Goal: Information Seeking & Learning: Learn about a topic

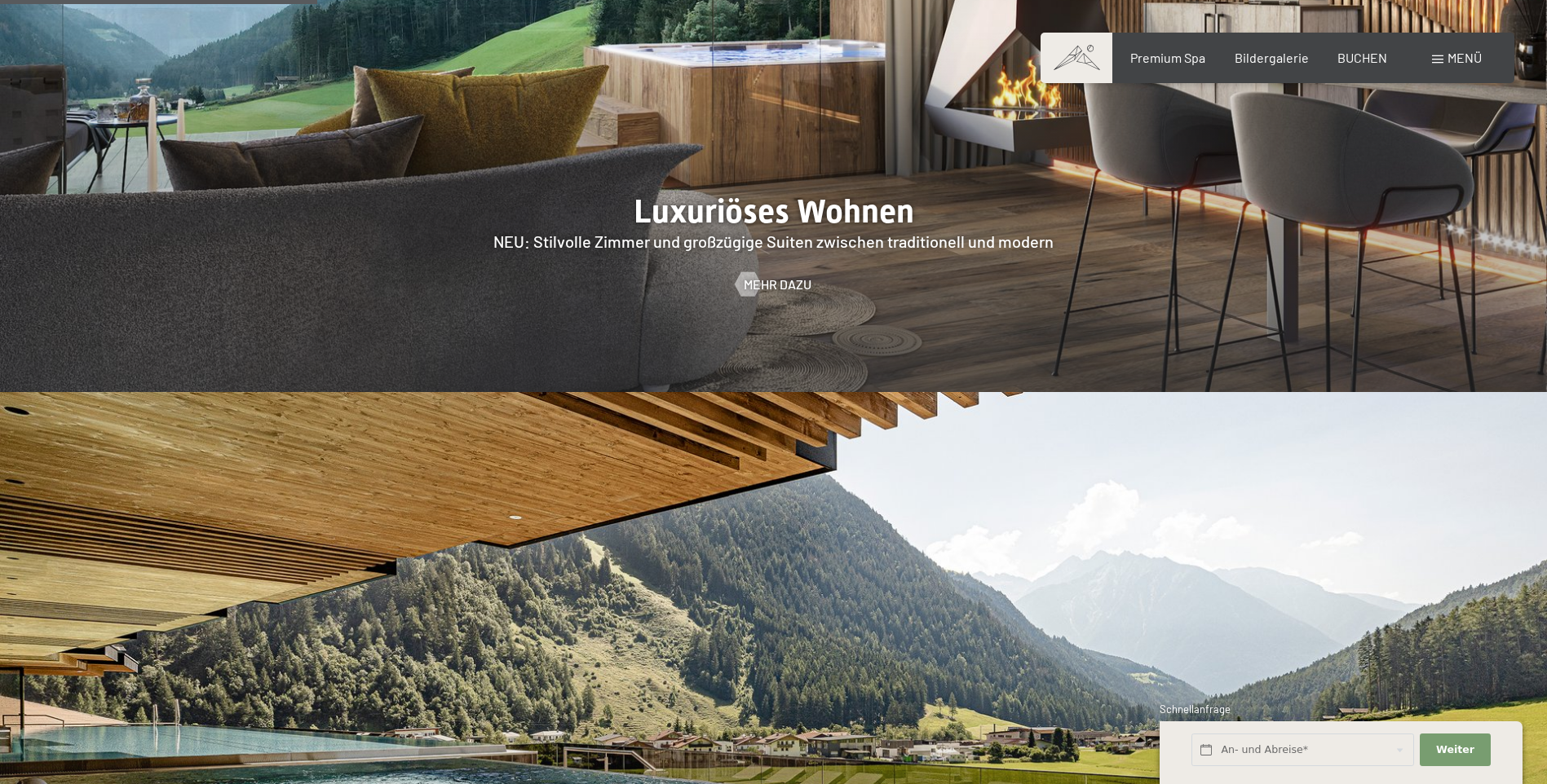
scroll to position [1957, 0]
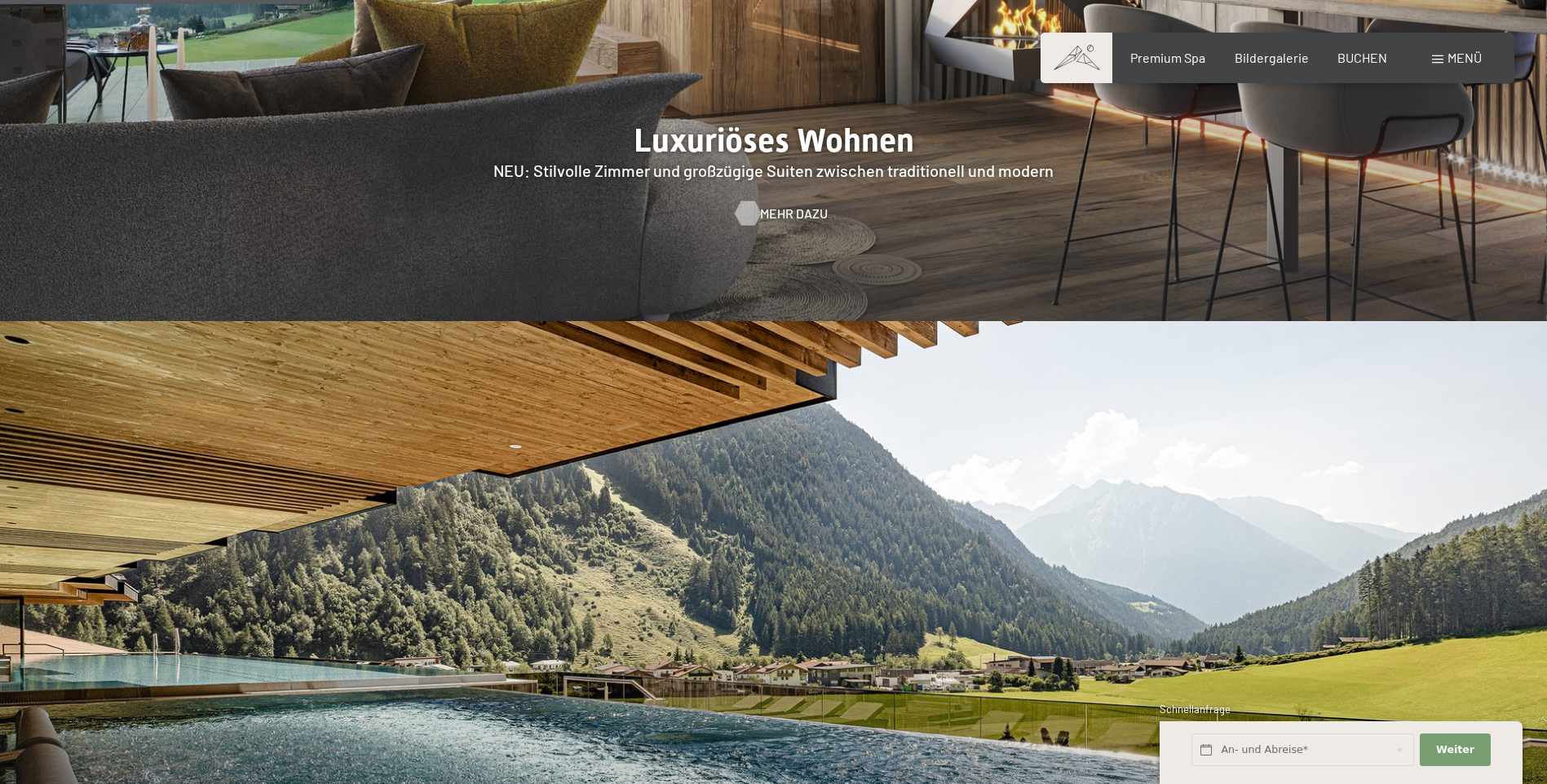
click at [785, 205] on span "Mehr dazu" at bounding box center [793, 214] width 67 height 18
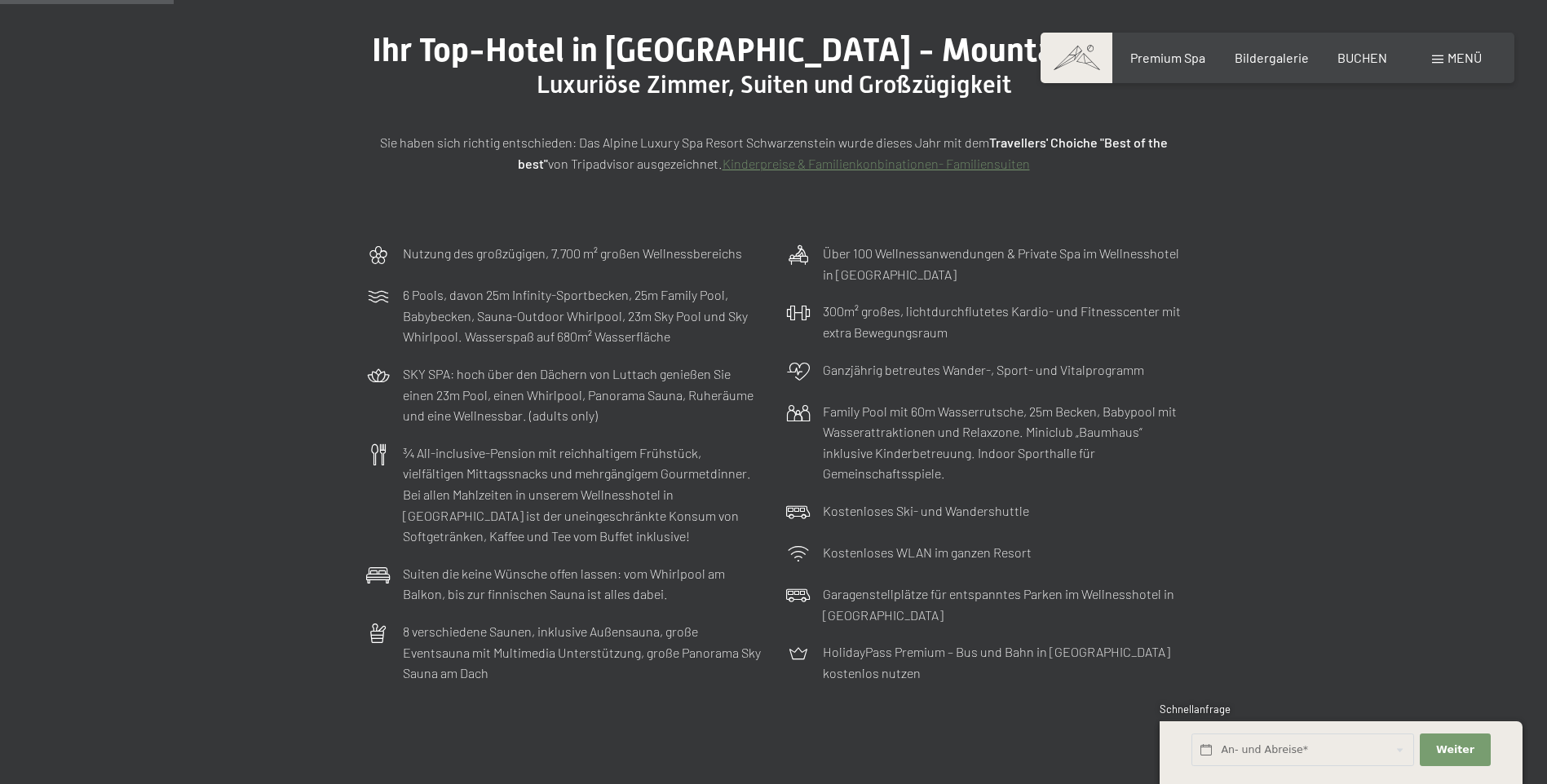
scroll to position [653, 0]
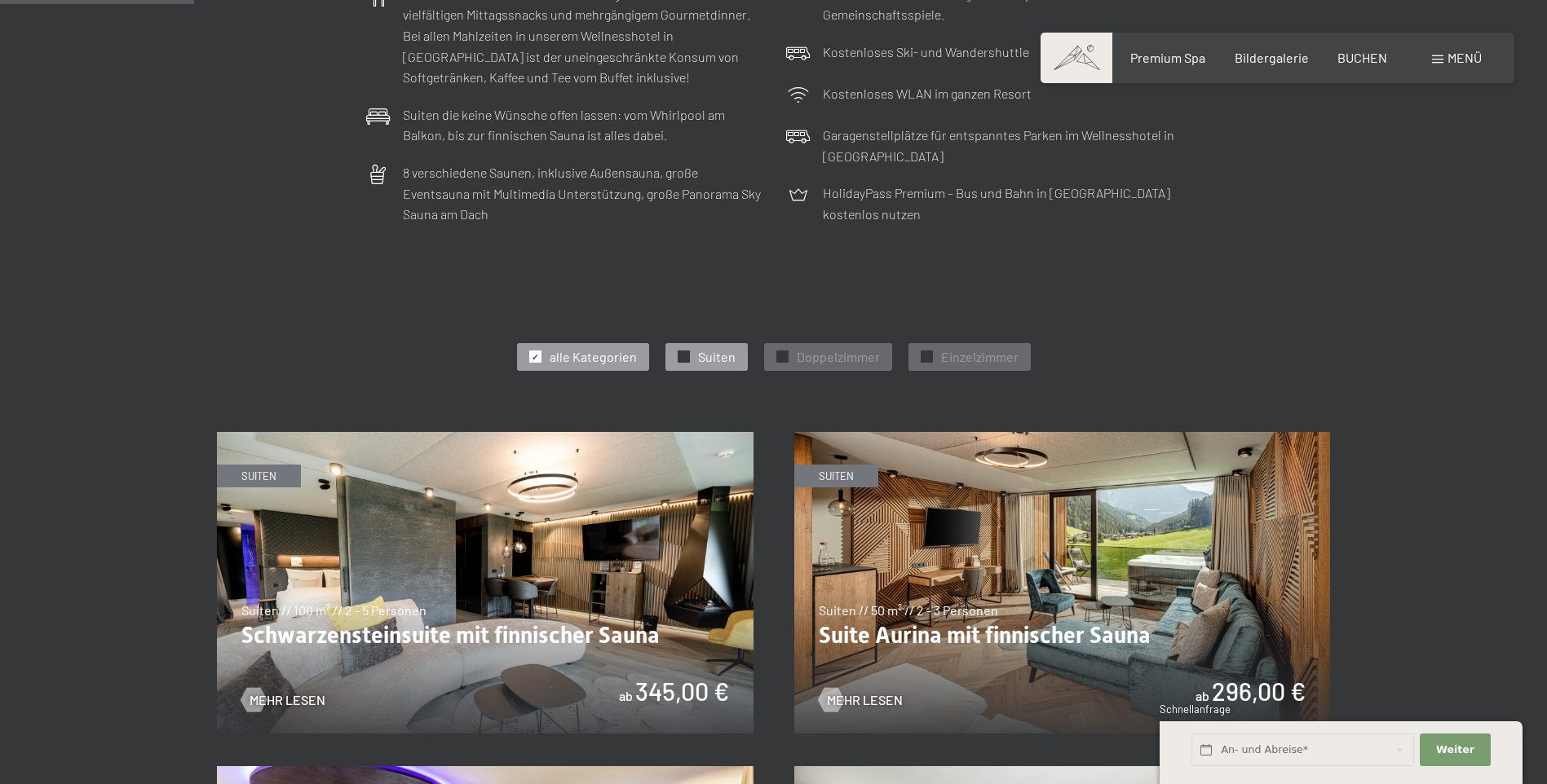
click at [721, 359] on span "Suiten" at bounding box center [716, 357] width 37 height 18
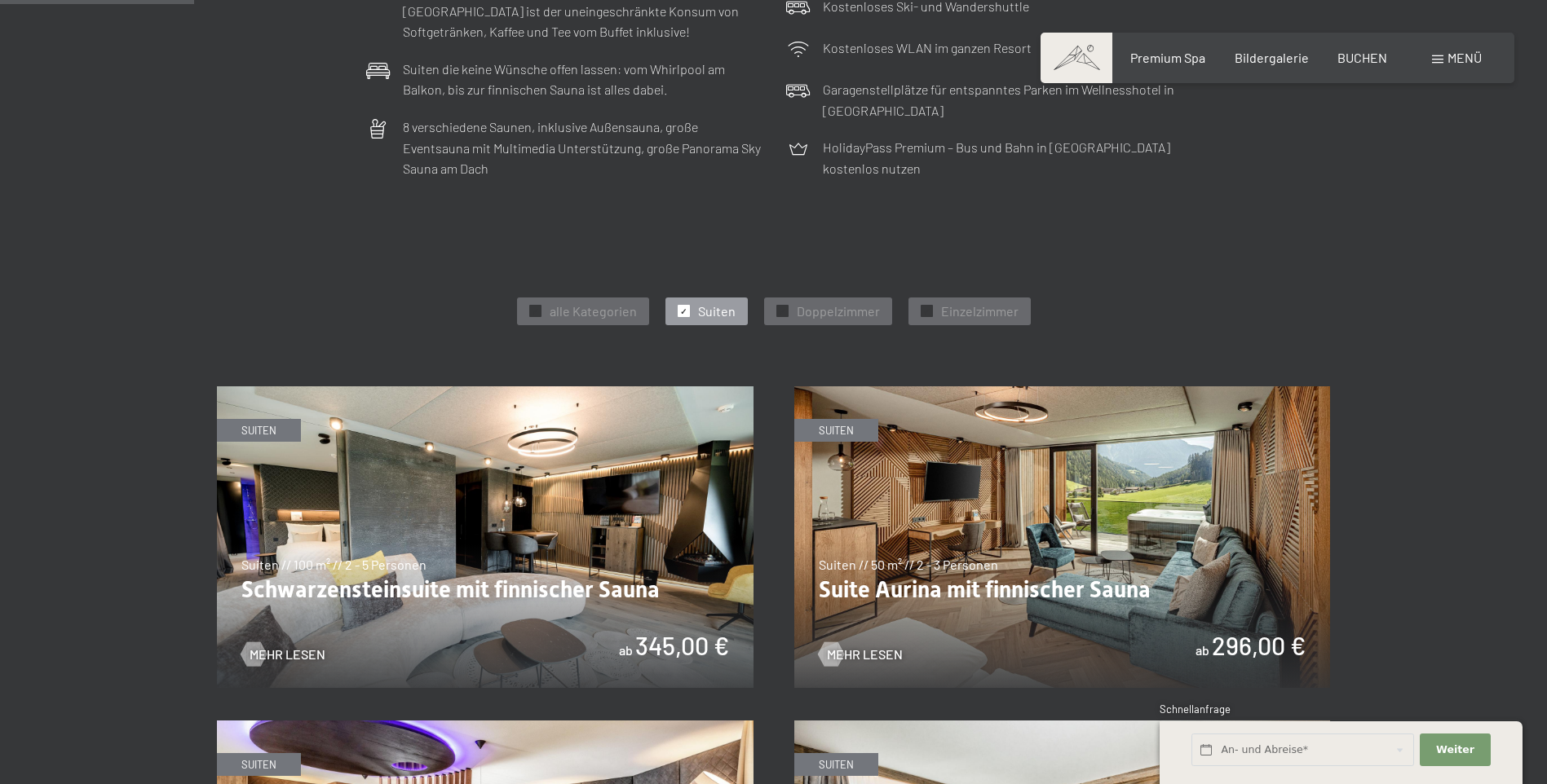
scroll to position [734, 0]
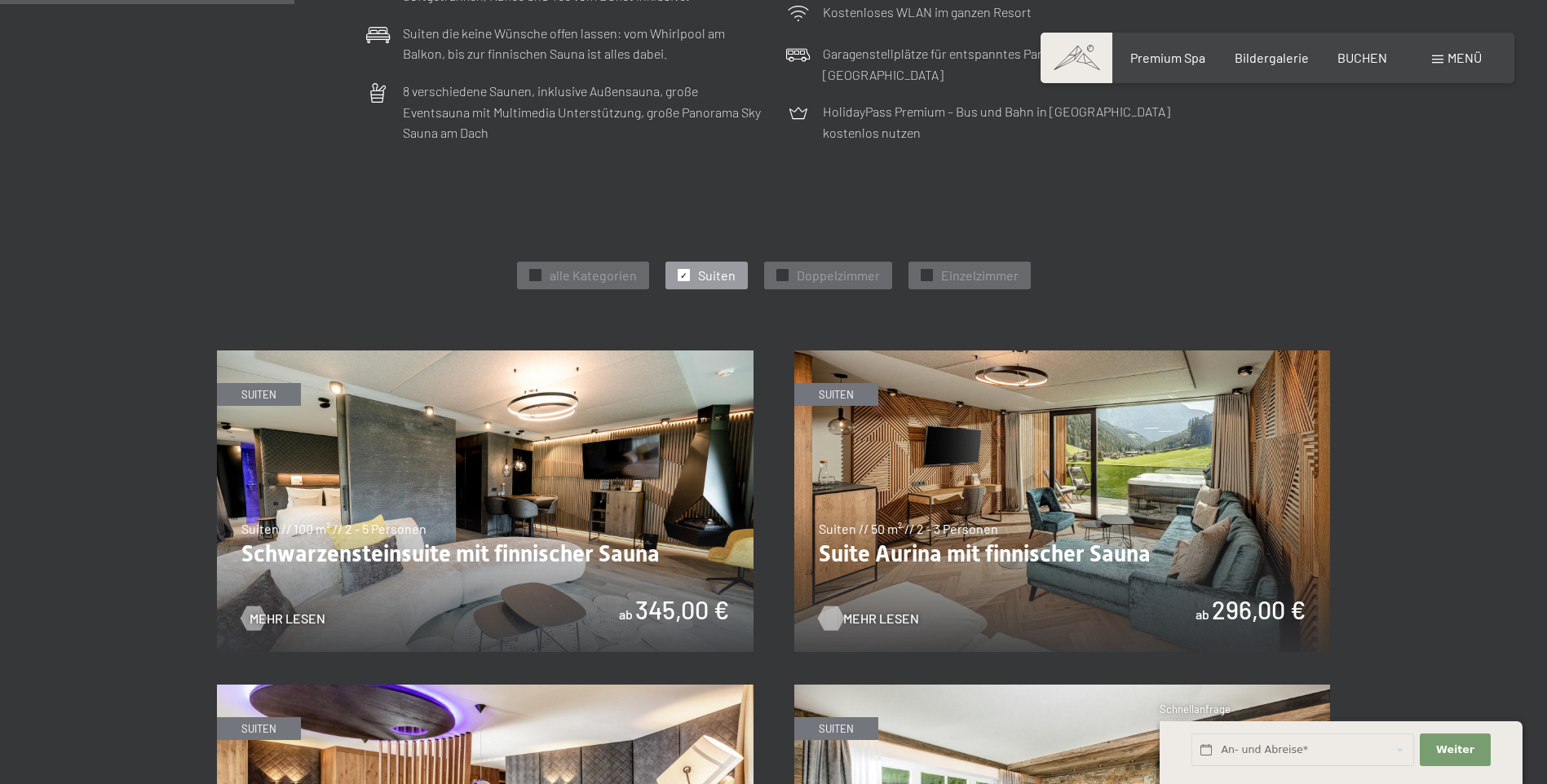
click at [874, 617] on span "Mehr Lesen" at bounding box center [881, 619] width 76 height 18
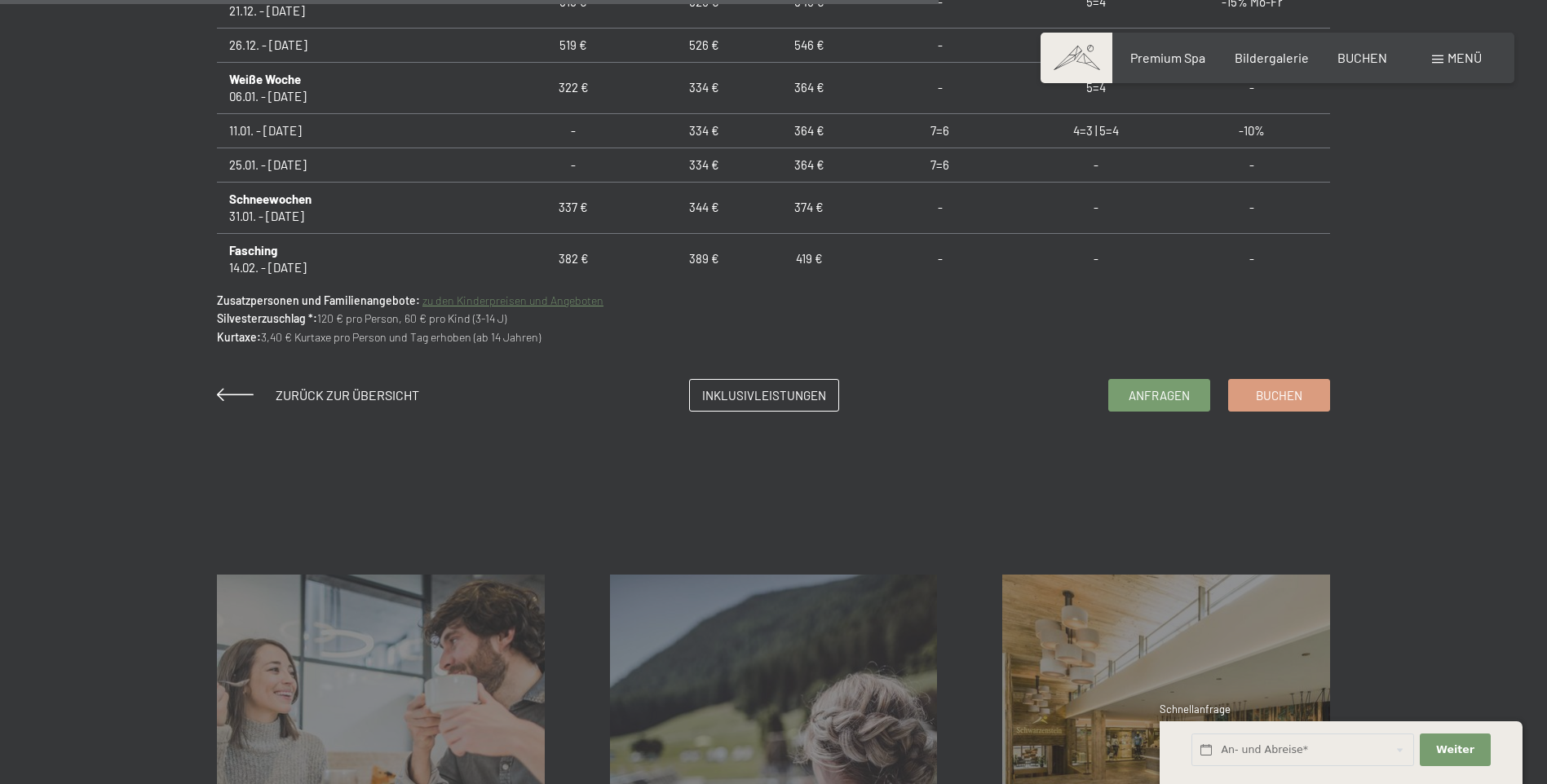
scroll to position [1304, 0]
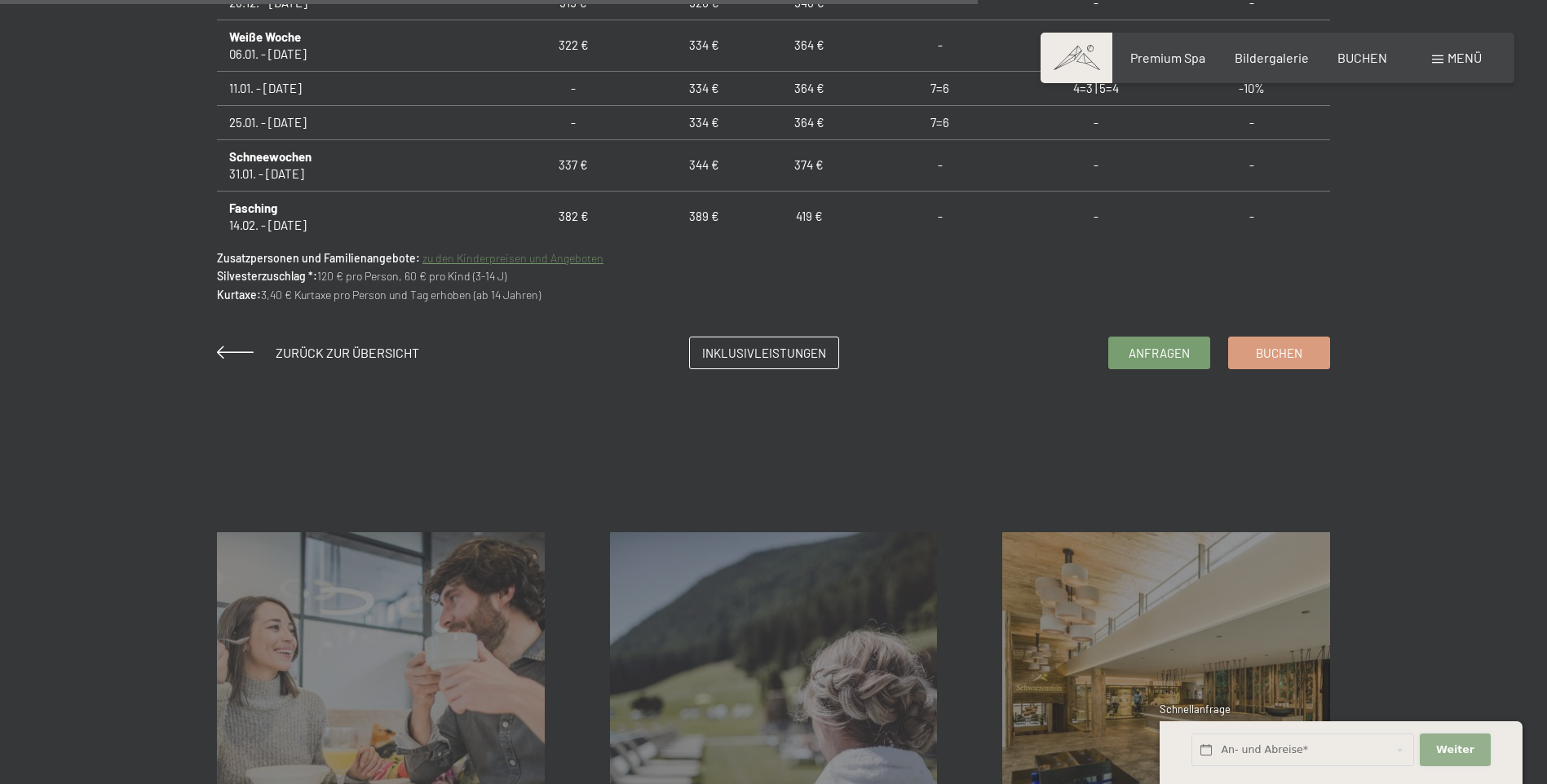
click at [1465, 747] on span "Weiter" at bounding box center [1455, 750] width 38 height 15
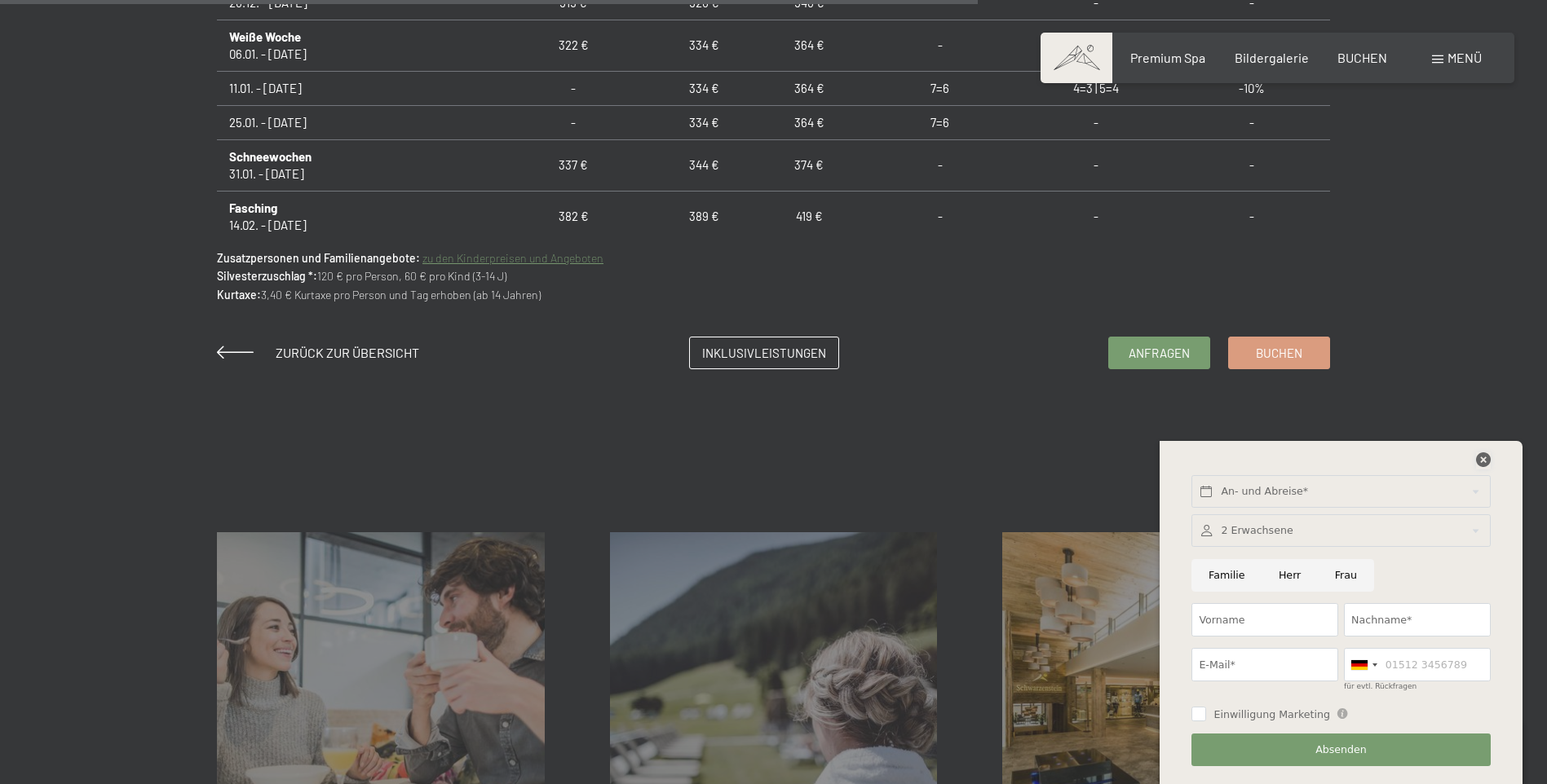
click at [1478, 458] on icon at bounding box center [1484, 460] width 15 height 15
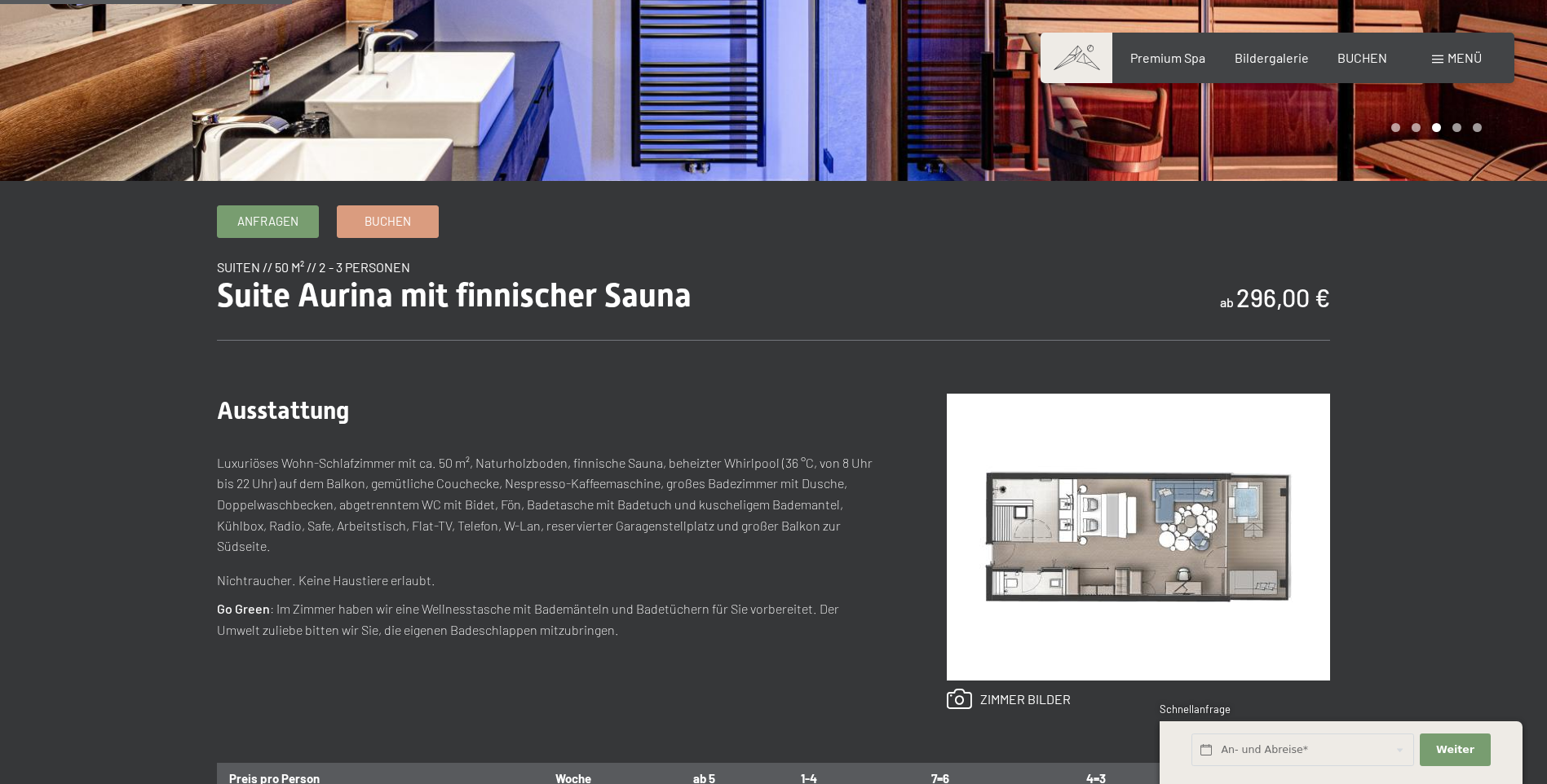
scroll to position [326, 0]
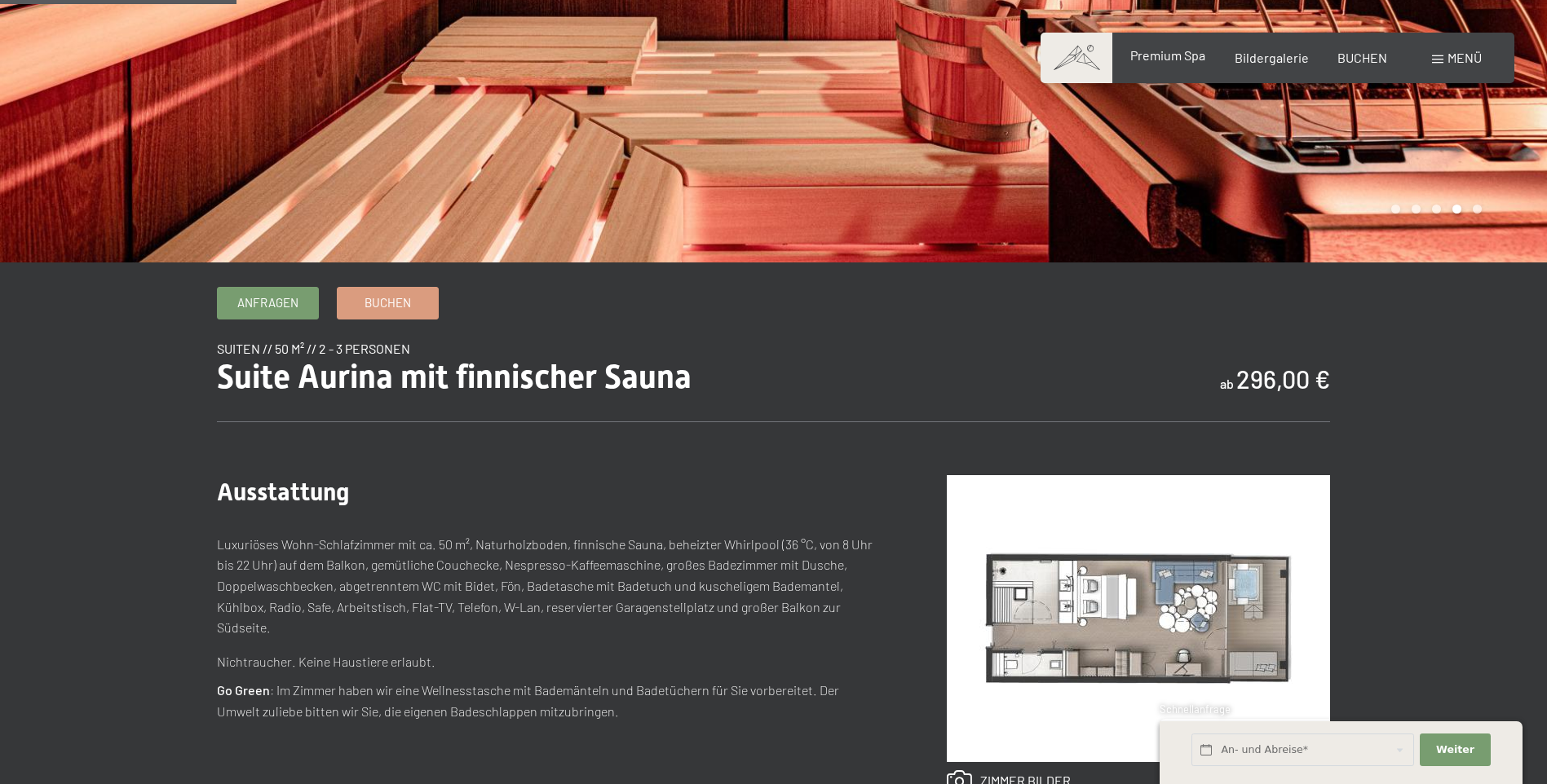
click at [1173, 57] on span "Premium Spa" at bounding box center [1168, 55] width 75 height 16
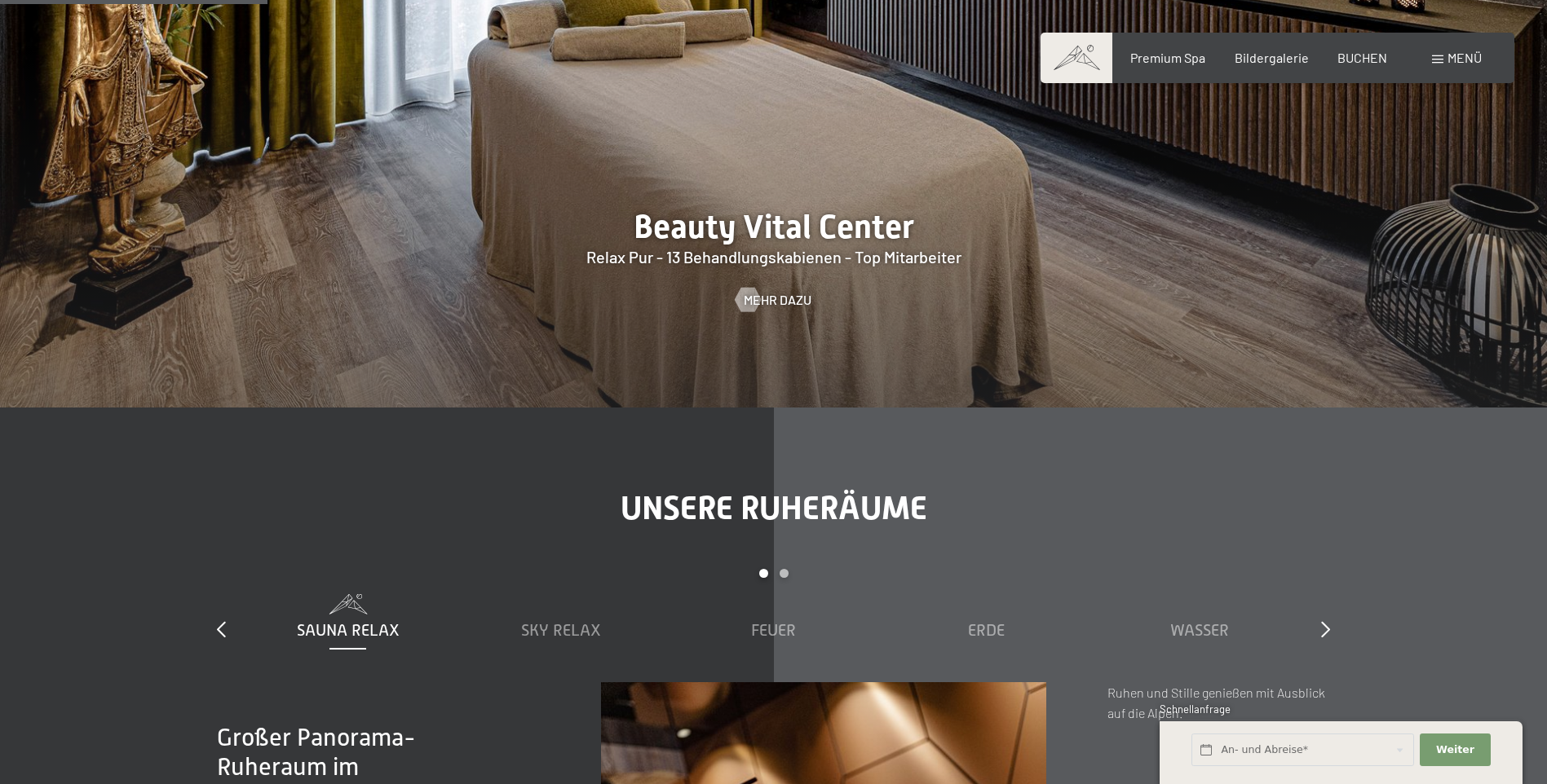
scroll to position [2527, 0]
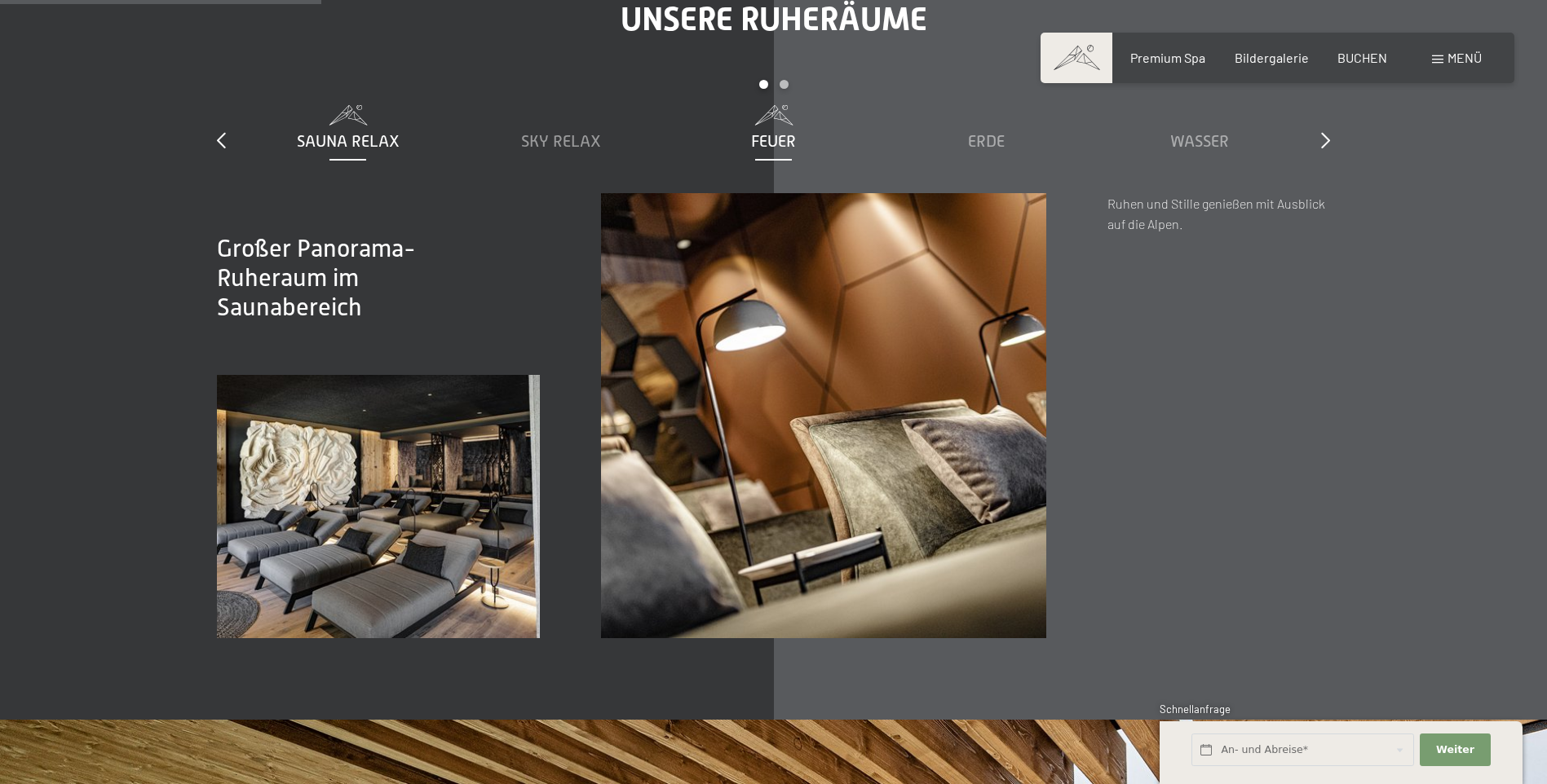
click at [784, 133] on span "Feuer" at bounding box center [774, 141] width 45 height 18
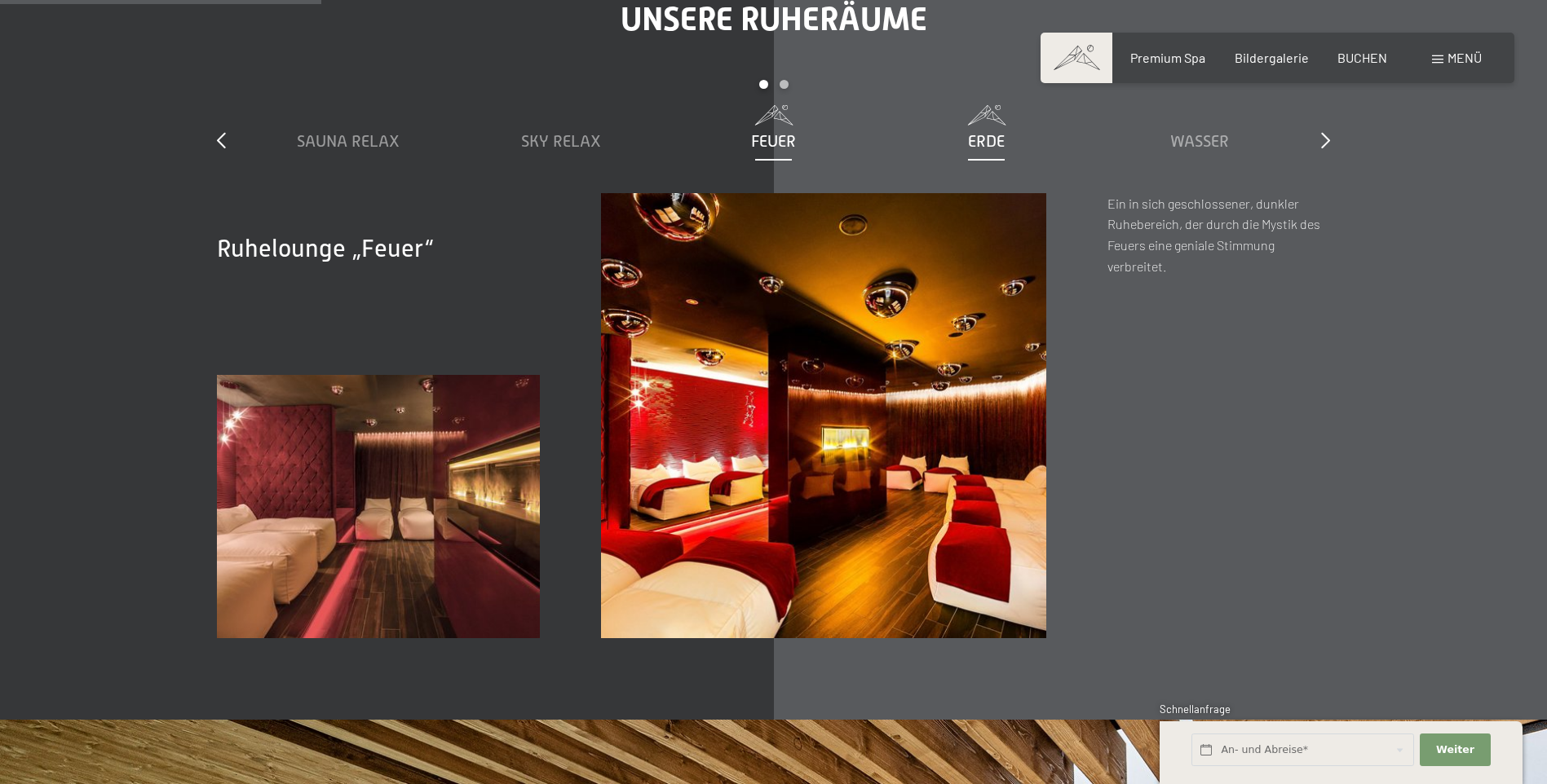
click at [972, 139] on span "Erde" at bounding box center [987, 141] width 37 height 18
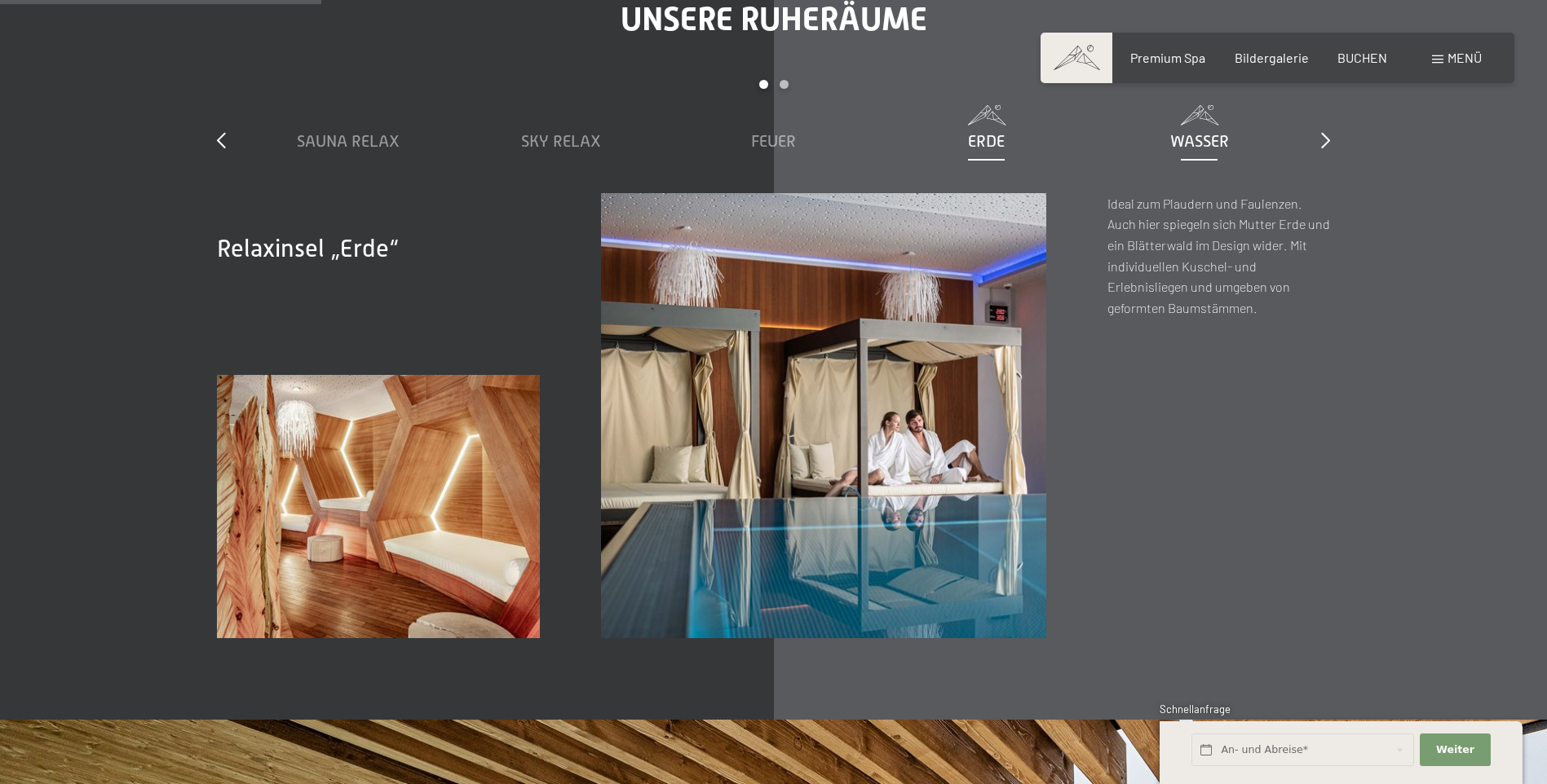
click at [1199, 136] on span "Wasser" at bounding box center [1200, 141] width 59 height 18
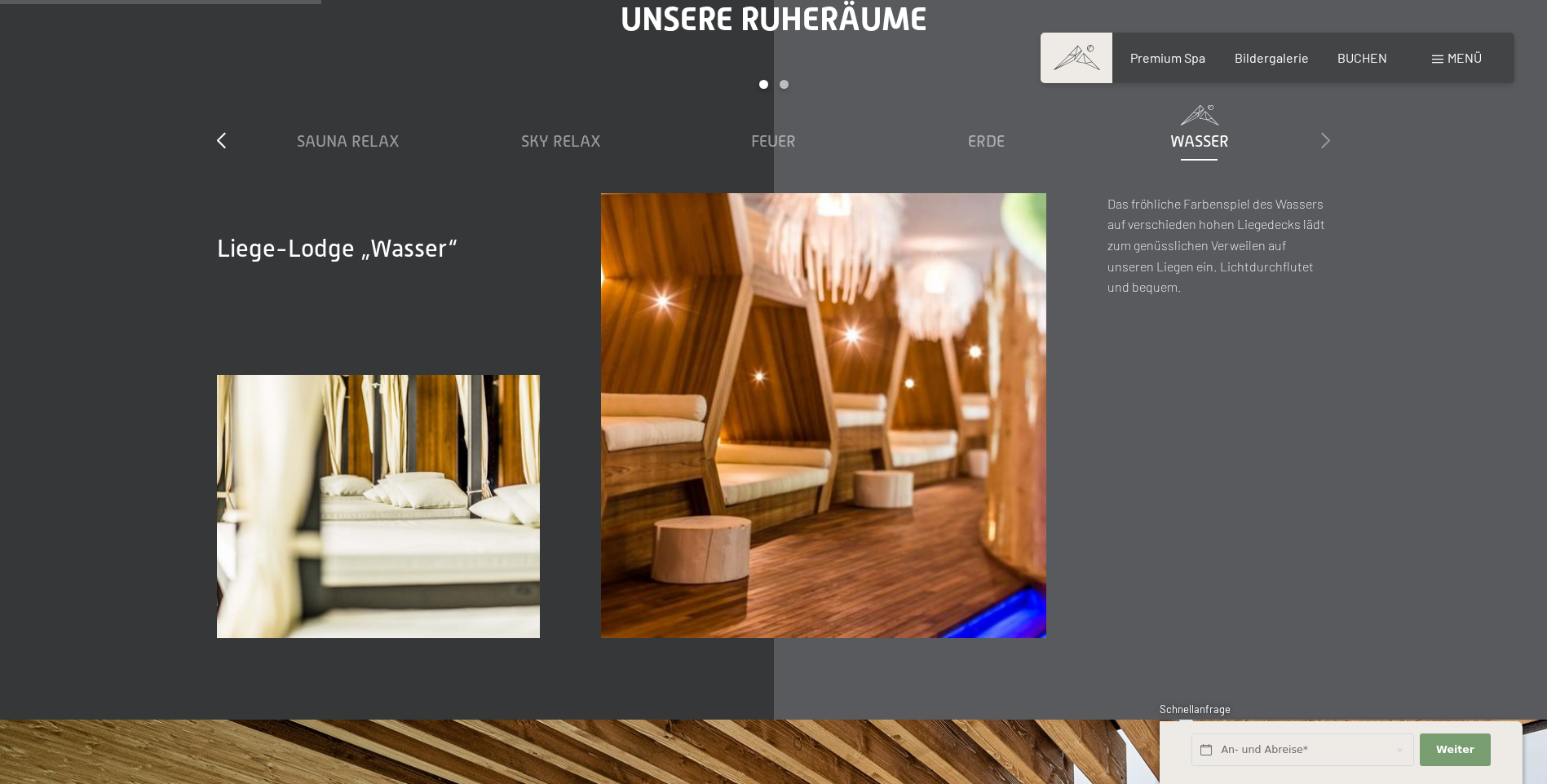
click at [1323, 133] on div "slide 1 to 5 of 7 Sauna Relax Sky Relax Feuer Erde Wasser Luft Wolke 7" at bounding box center [774, 136] width 1113 height 113
click at [1323, 133] on icon at bounding box center [1326, 141] width 9 height 17
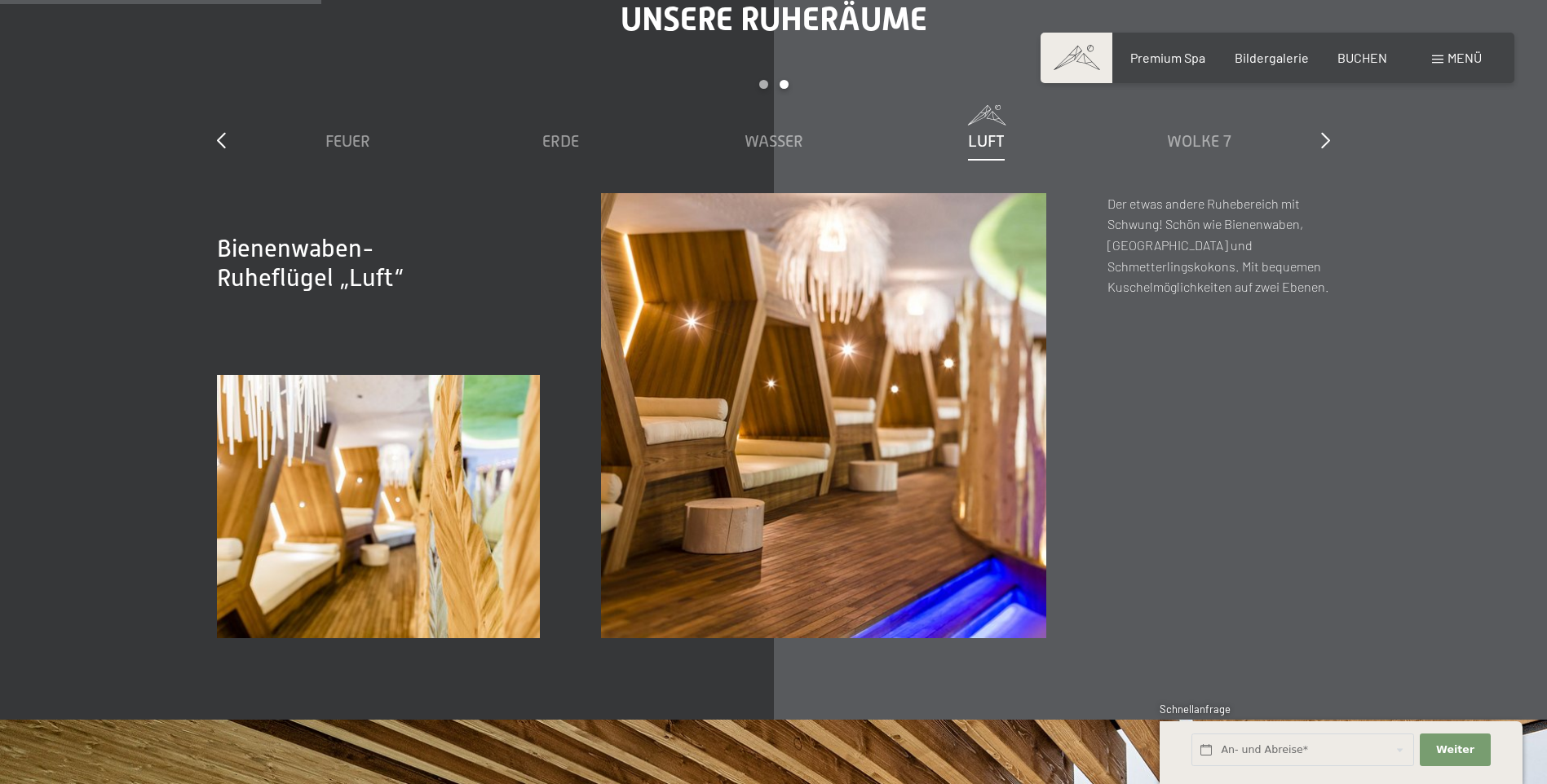
click at [980, 141] on span "Luft" at bounding box center [987, 141] width 37 height 18
click at [980, 141] on span "Luft" at bounding box center [987, 141] width 37 height 18
click at [776, 141] on span "Wasser" at bounding box center [774, 141] width 59 height 18
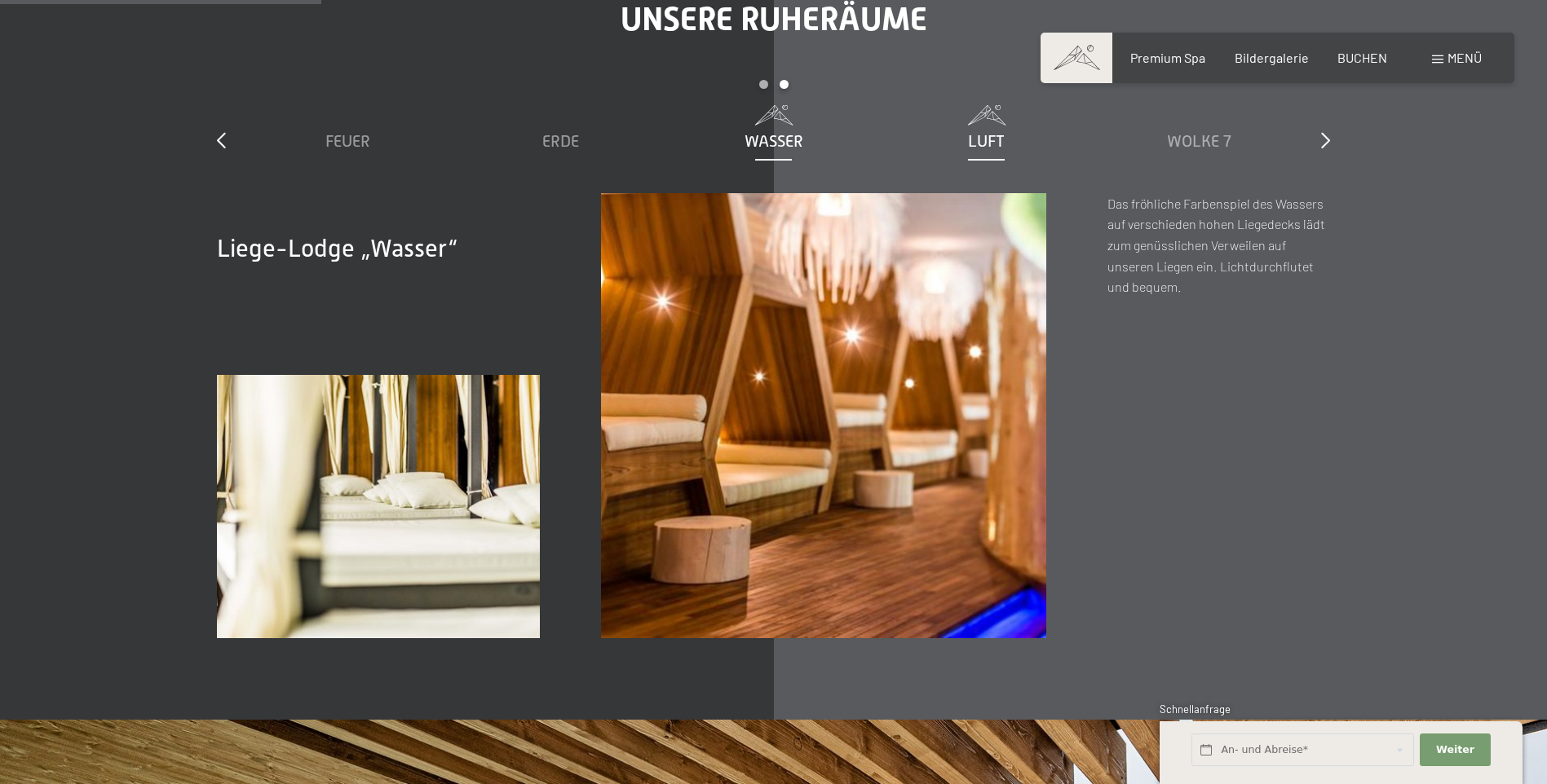
click at [977, 132] on span "Luft" at bounding box center [987, 141] width 37 height 18
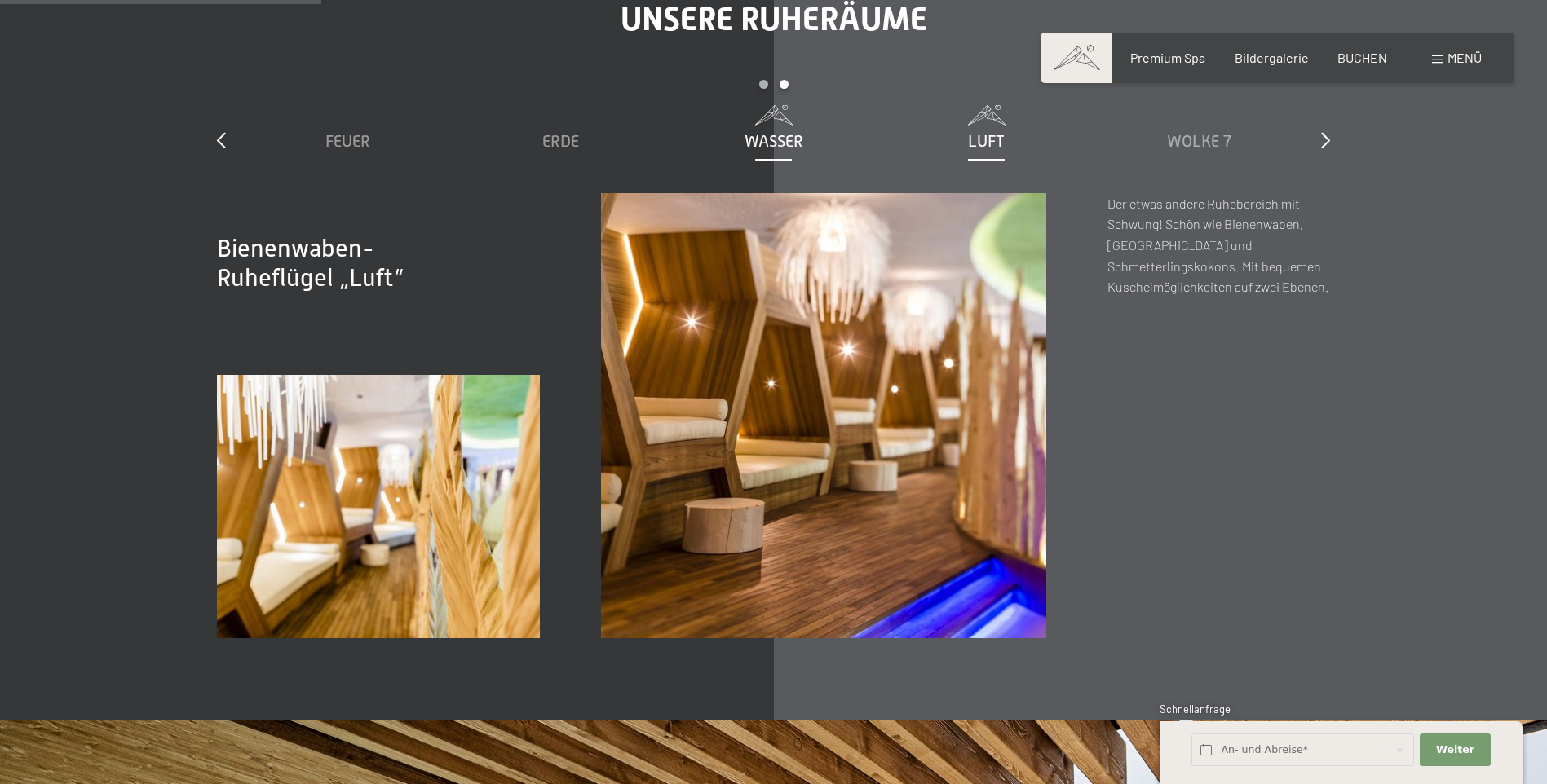
click at [795, 139] on span "Wasser" at bounding box center [774, 141] width 59 height 18
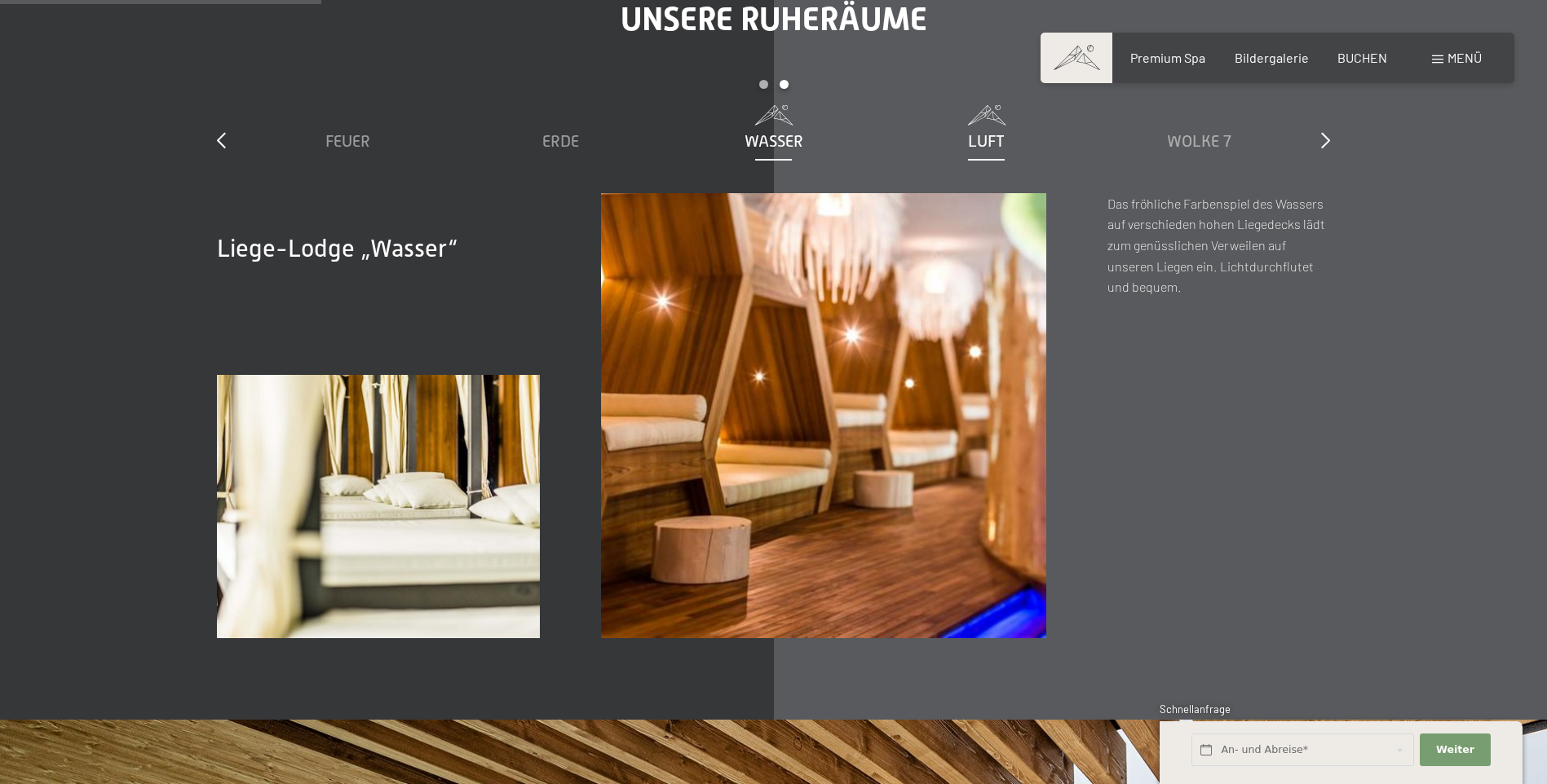
click at [978, 136] on span "Luft" at bounding box center [987, 141] width 37 height 18
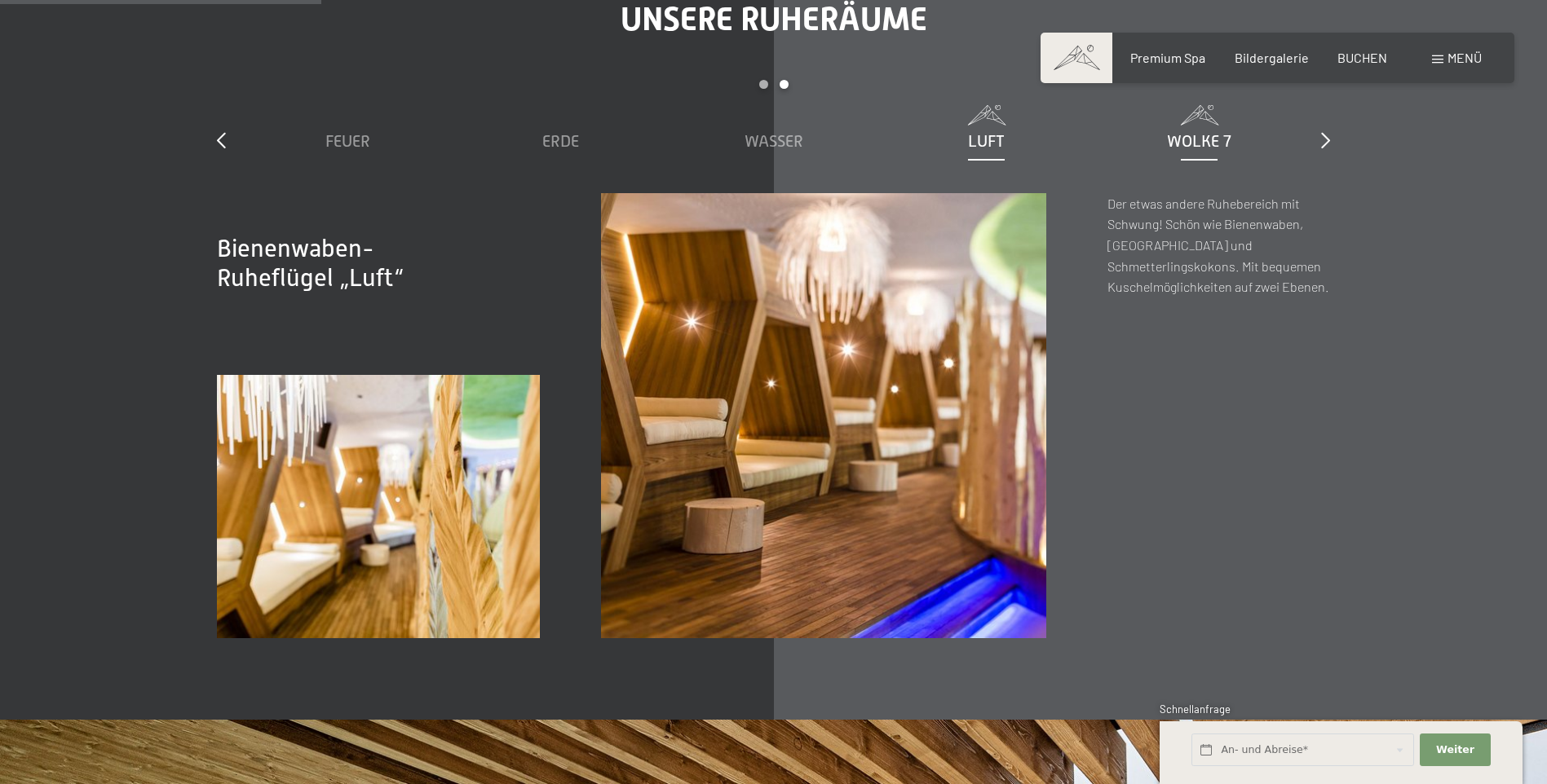
click at [1214, 140] on span "Wolke 7" at bounding box center [1199, 141] width 64 height 18
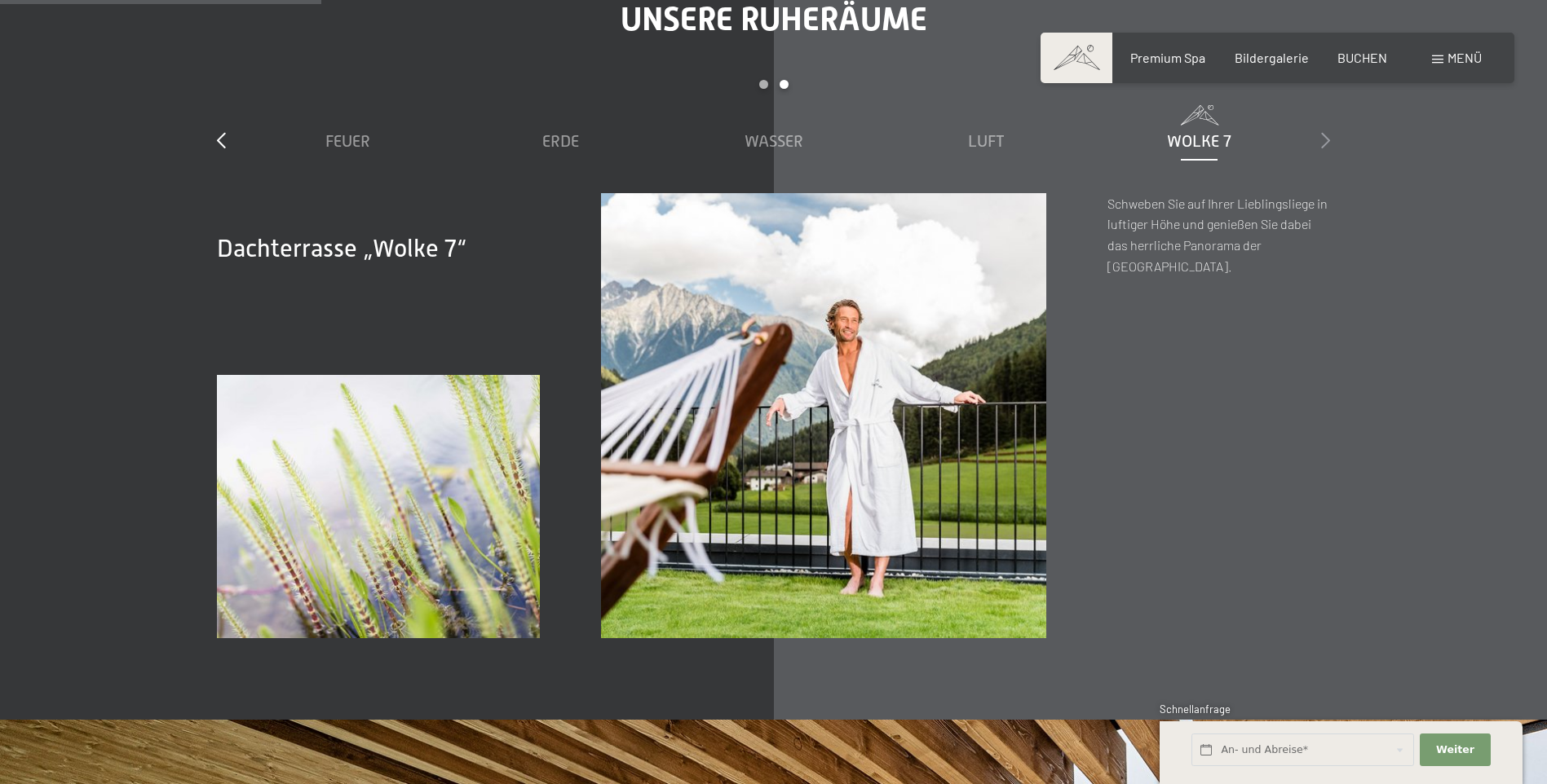
click at [1326, 138] on icon at bounding box center [1326, 141] width 9 height 17
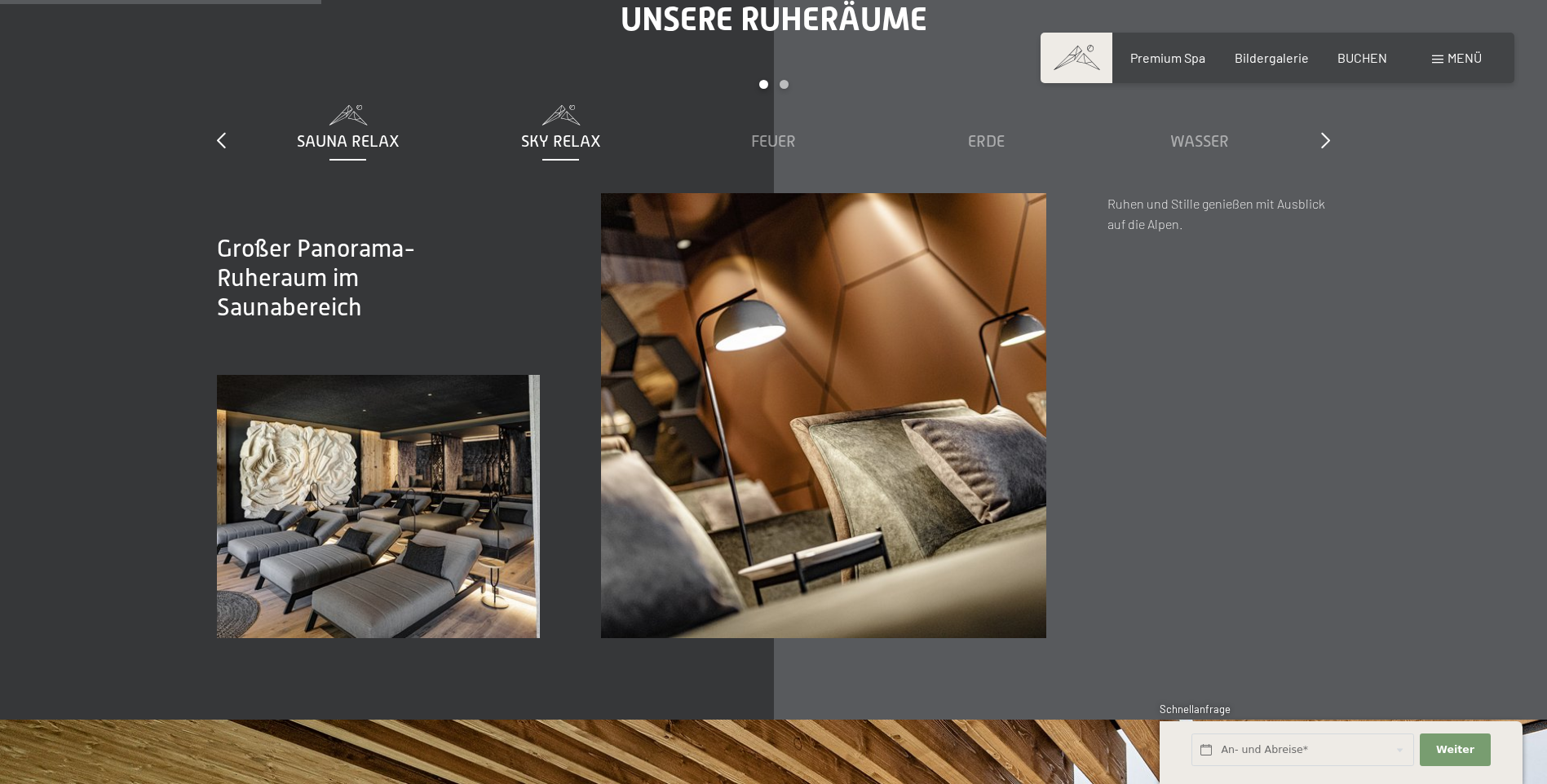
click at [582, 140] on span "Sky Relax" at bounding box center [561, 141] width 80 height 18
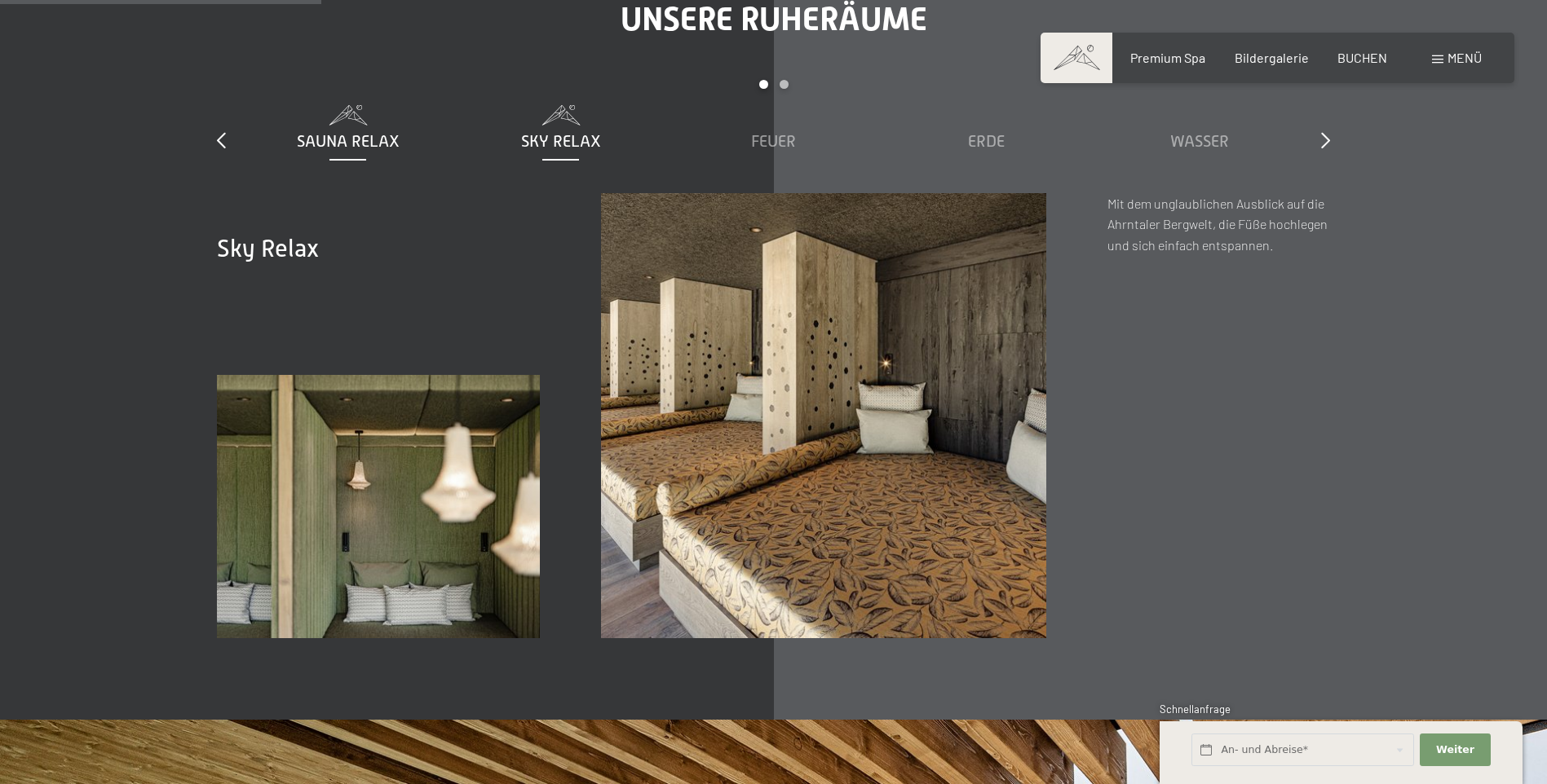
click at [400, 141] on div "Sauna Relax" at bounding box center [348, 141] width 196 height 22
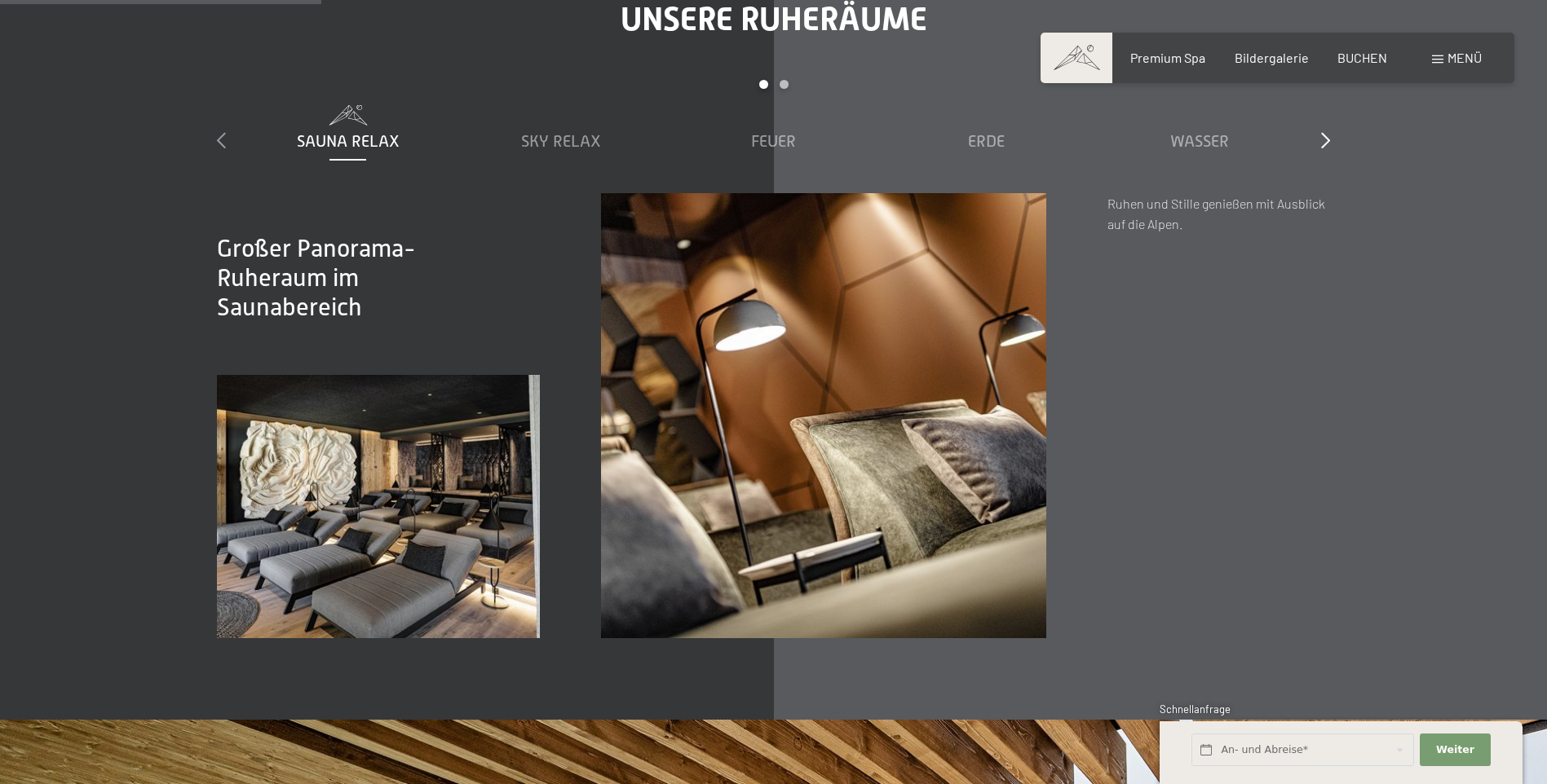
click at [221, 136] on icon at bounding box center [221, 141] width 9 height 17
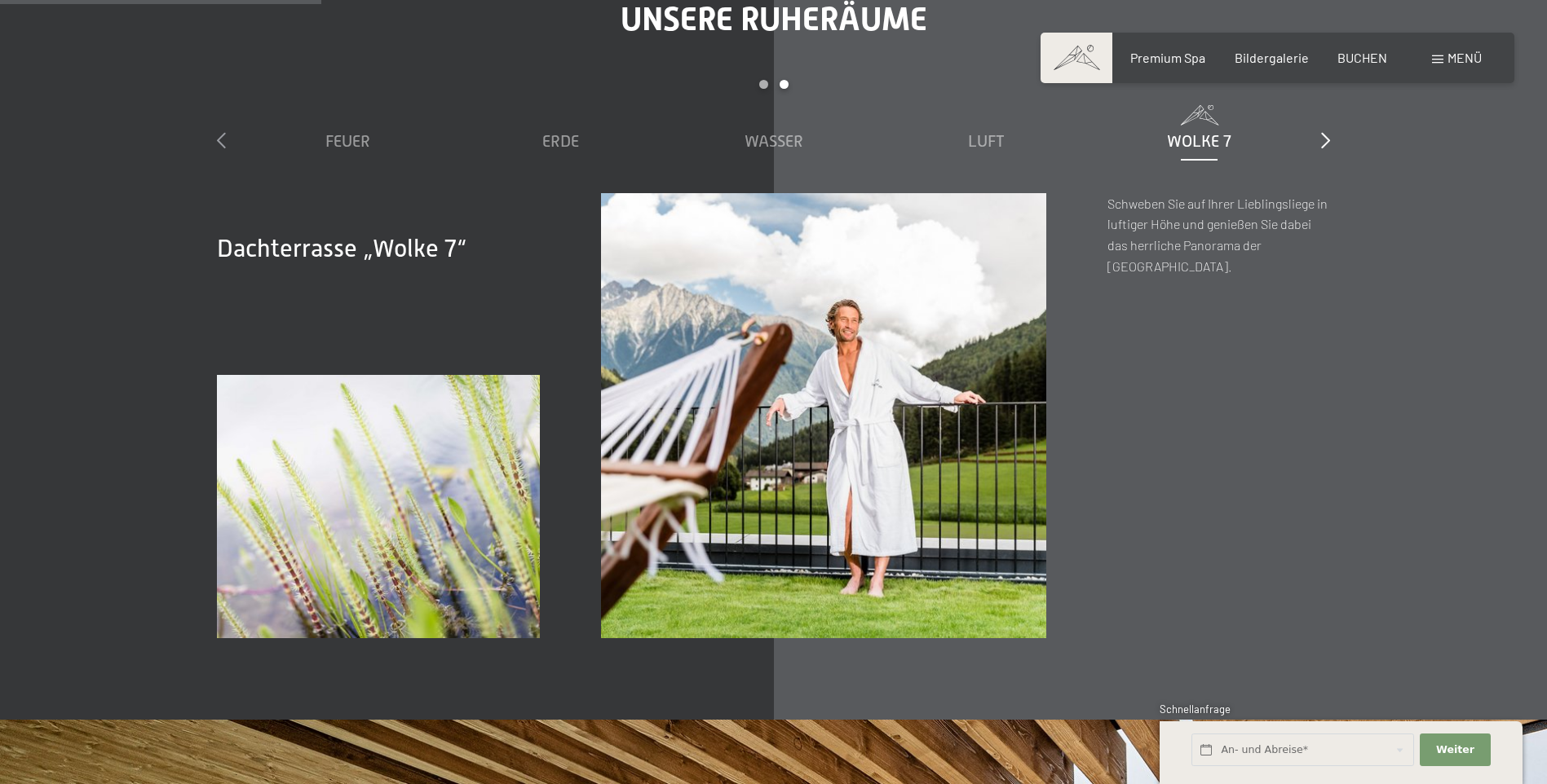
click at [221, 136] on icon at bounding box center [221, 141] width 9 height 17
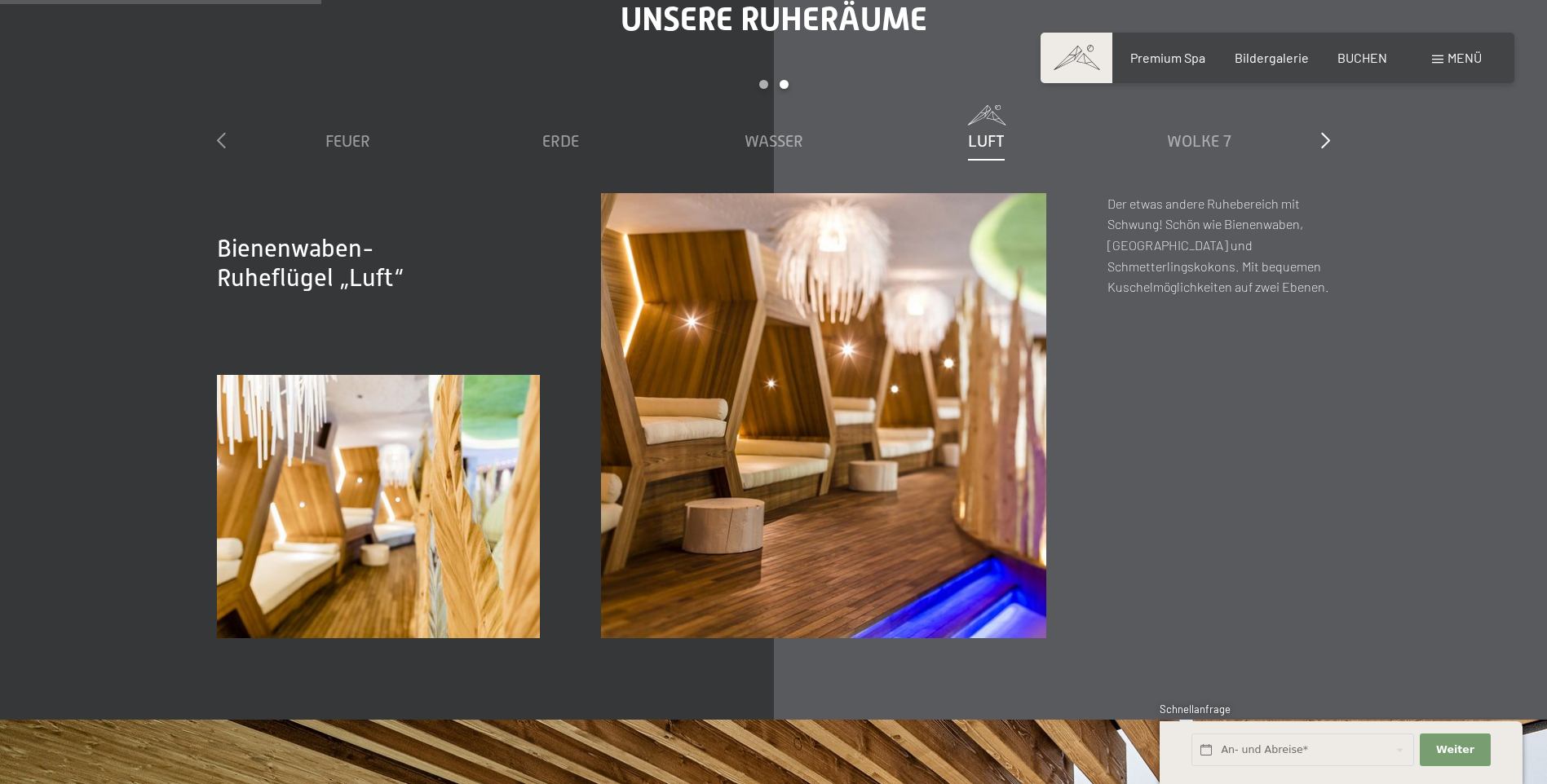
click at [221, 136] on icon at bounding box center [221, 141] width 9 height 17
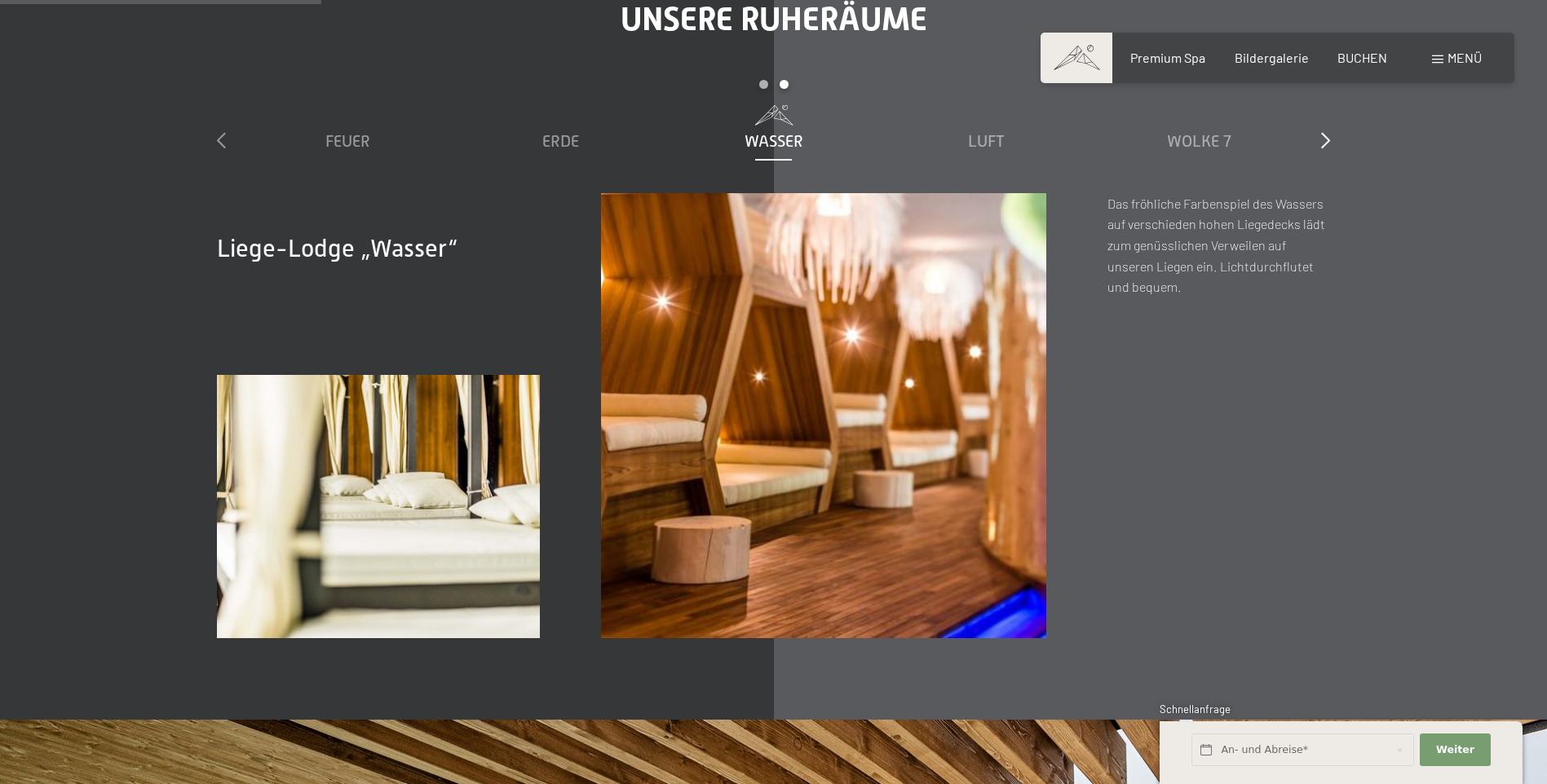
click at [221, 136] on icon at bounding box center [221, 141] width 9 height 17
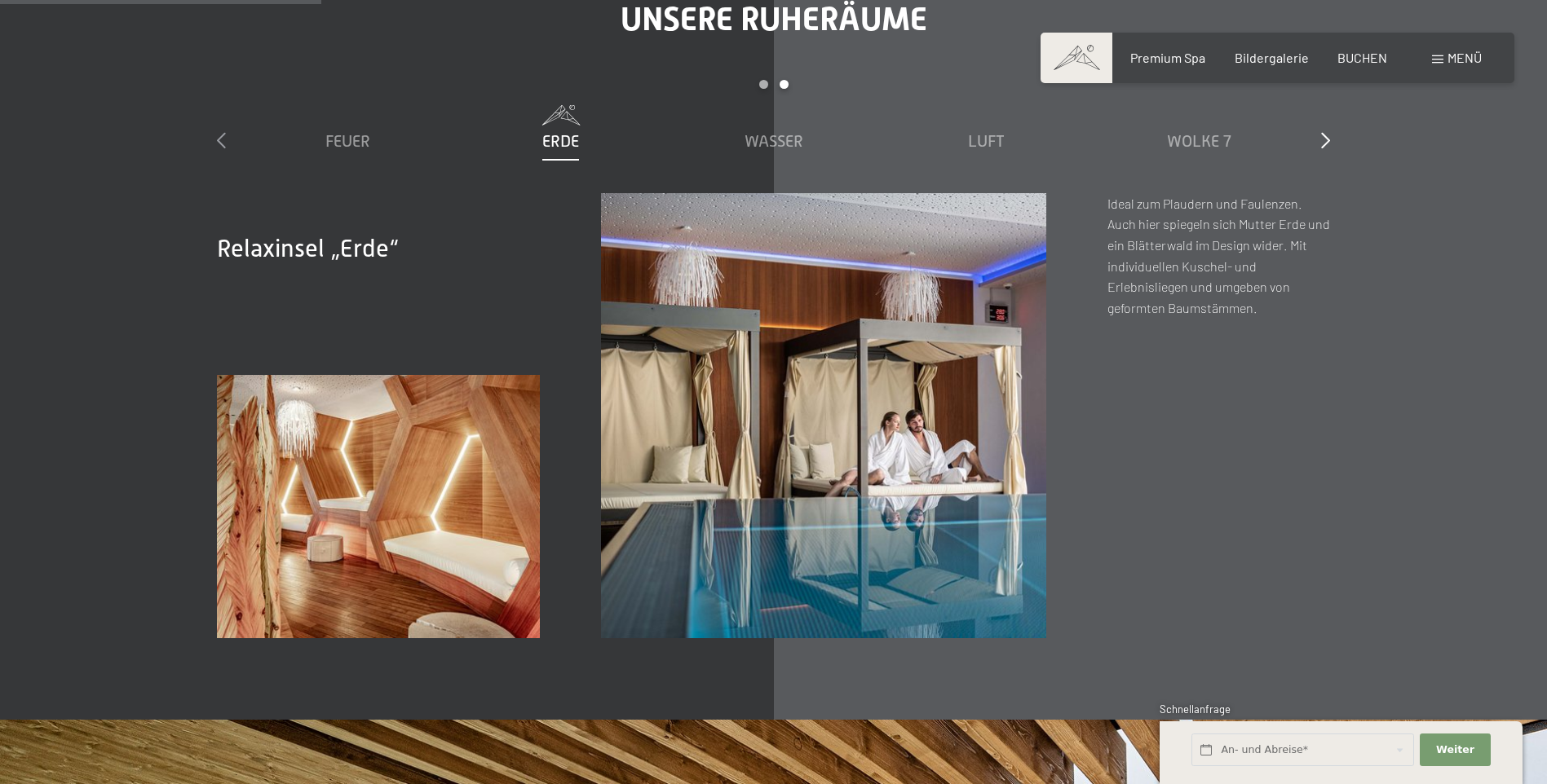
click at [221, 136] on icon at bounding box center [221, 141] width 9 height 17
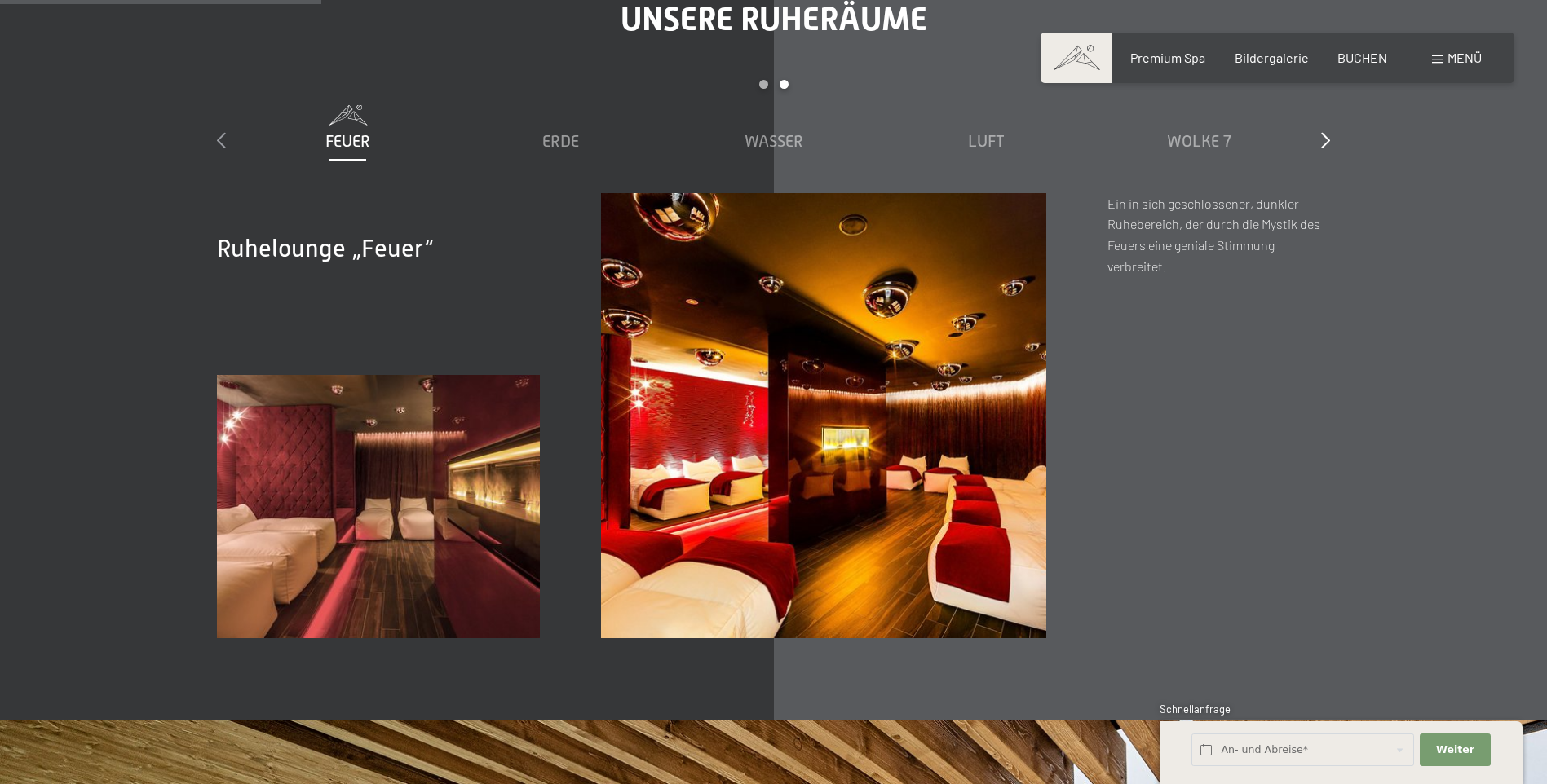
click at [221, 136] on icon at bounding box center [221, 141] width 9 height 17
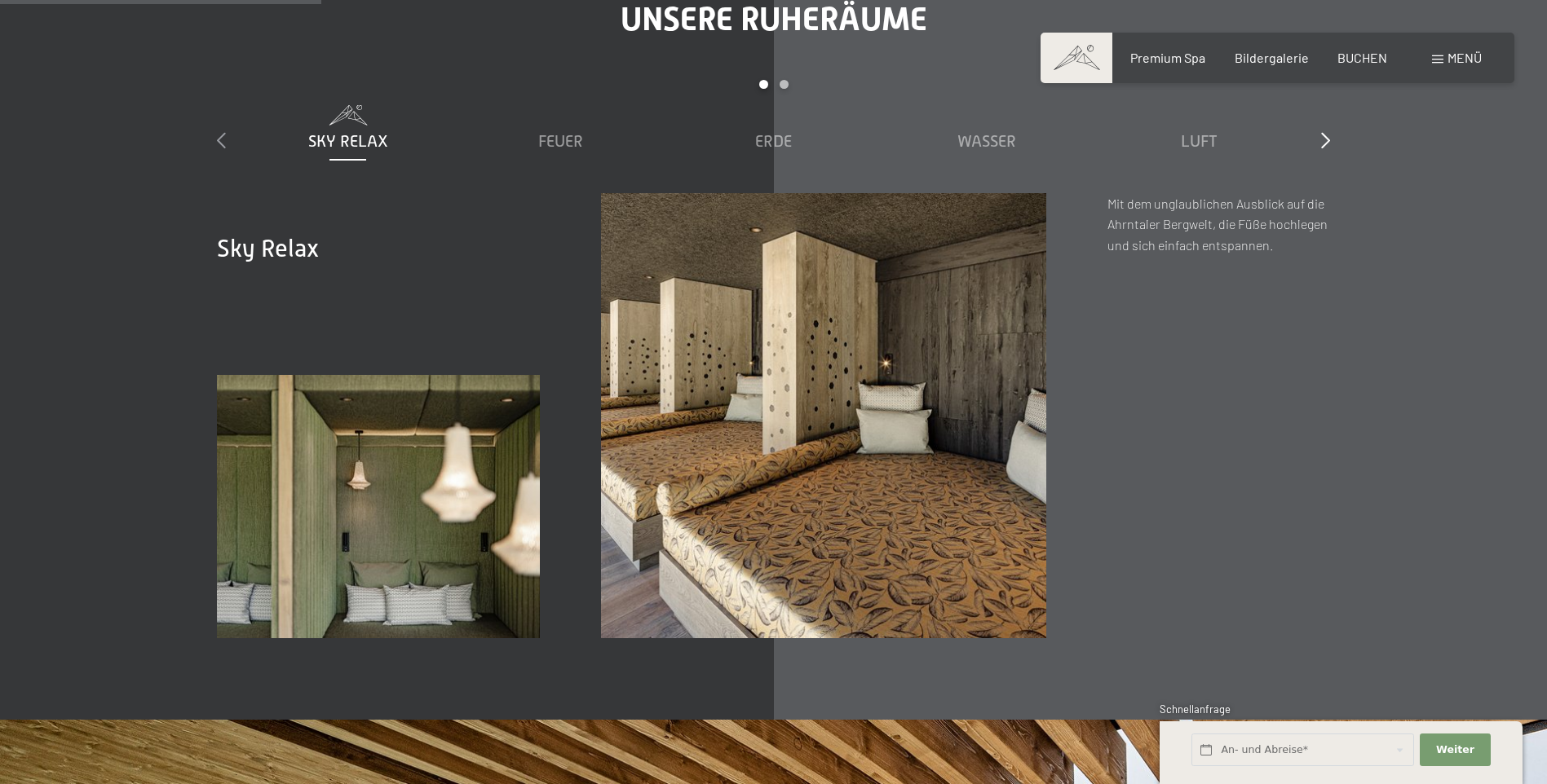
click at [221, 136] on icon at bounding box center [221, 141] width 9 height 17
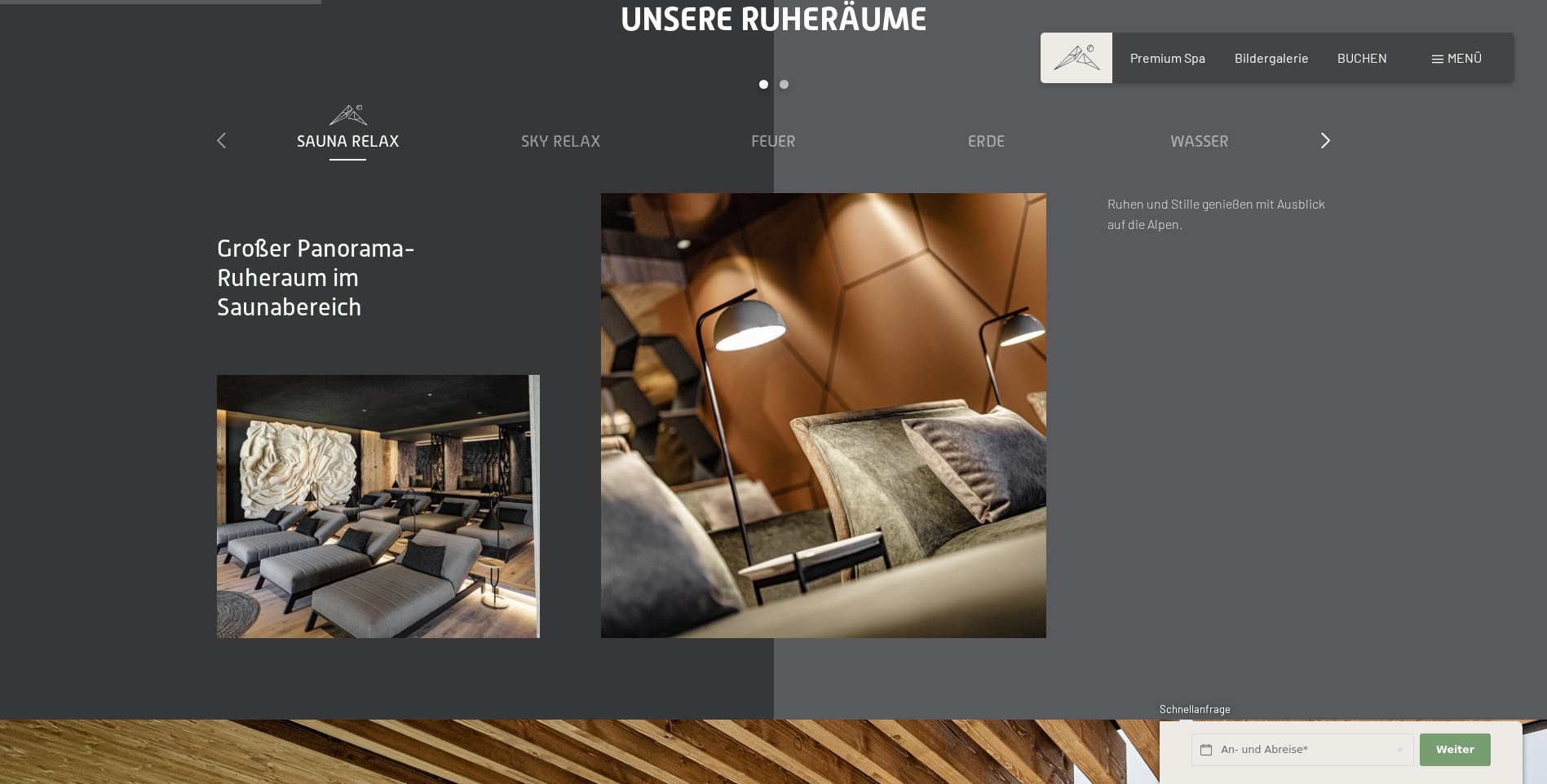
click at [221, 136] on icon at bounding box center [221, 141] width 9 height 17
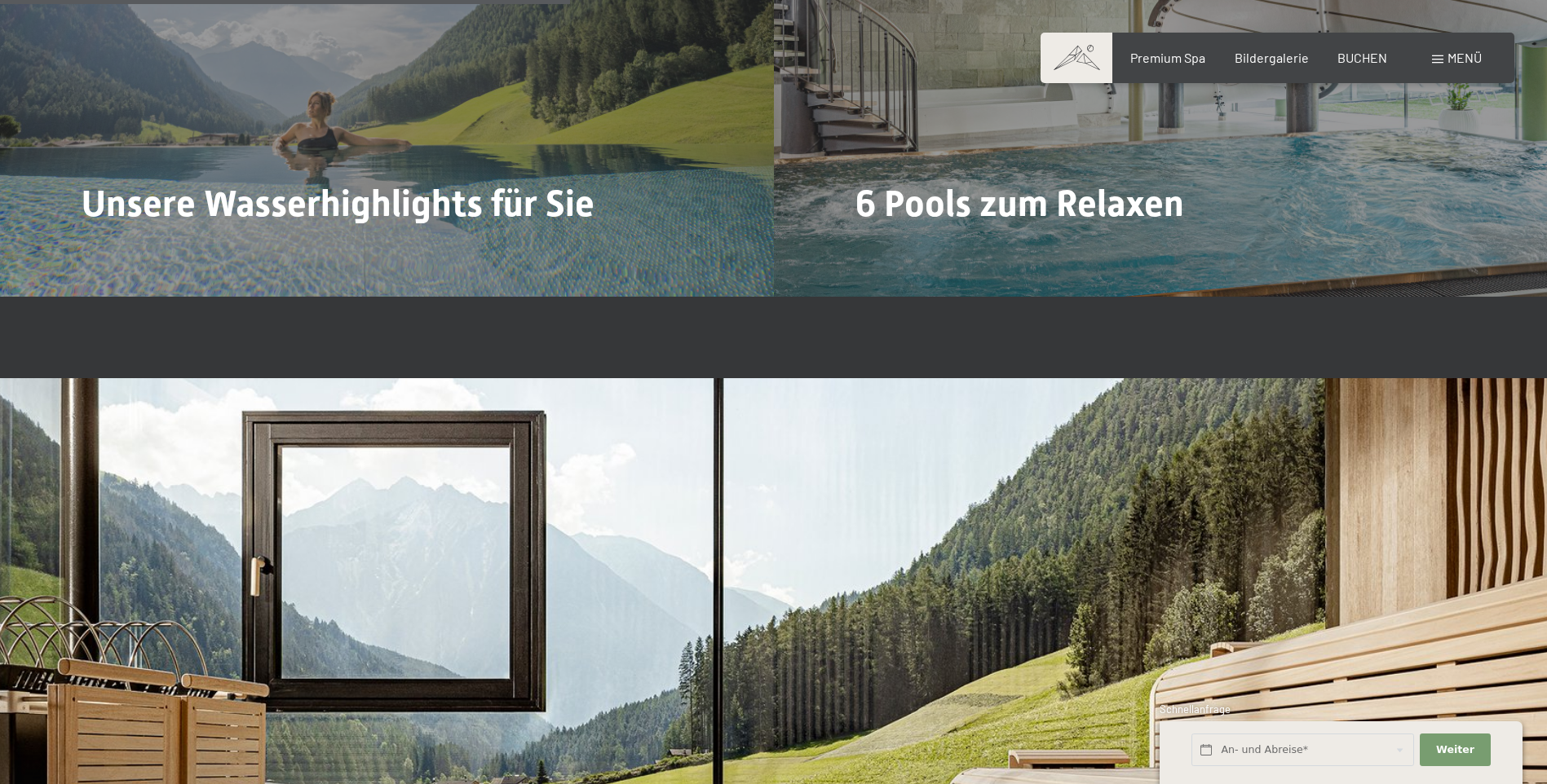
scroll to position [4483, 0]
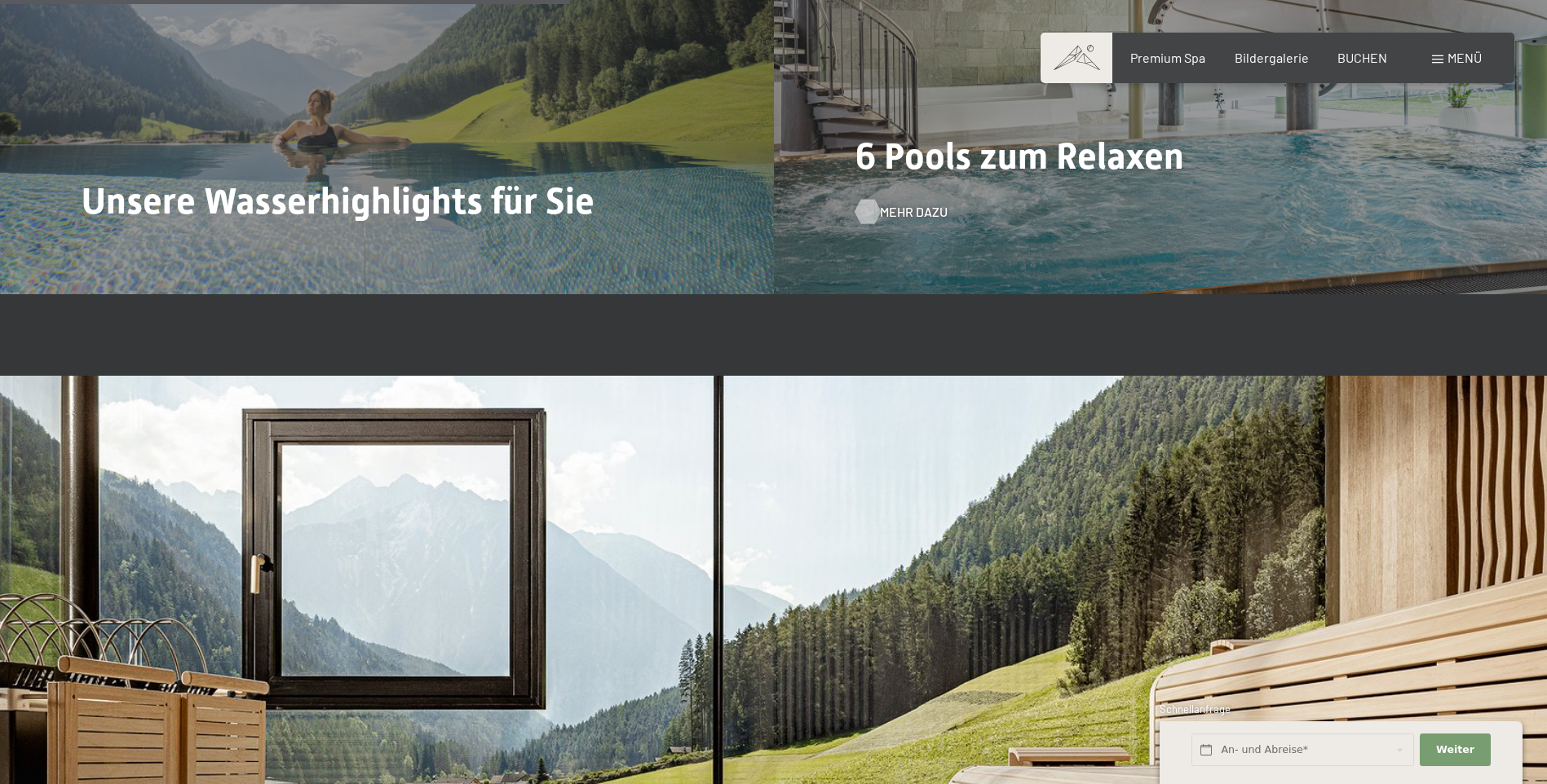
click at [898, 206] on span "Mehr dazu" at bounding box center [913, 212] width 67 height 18
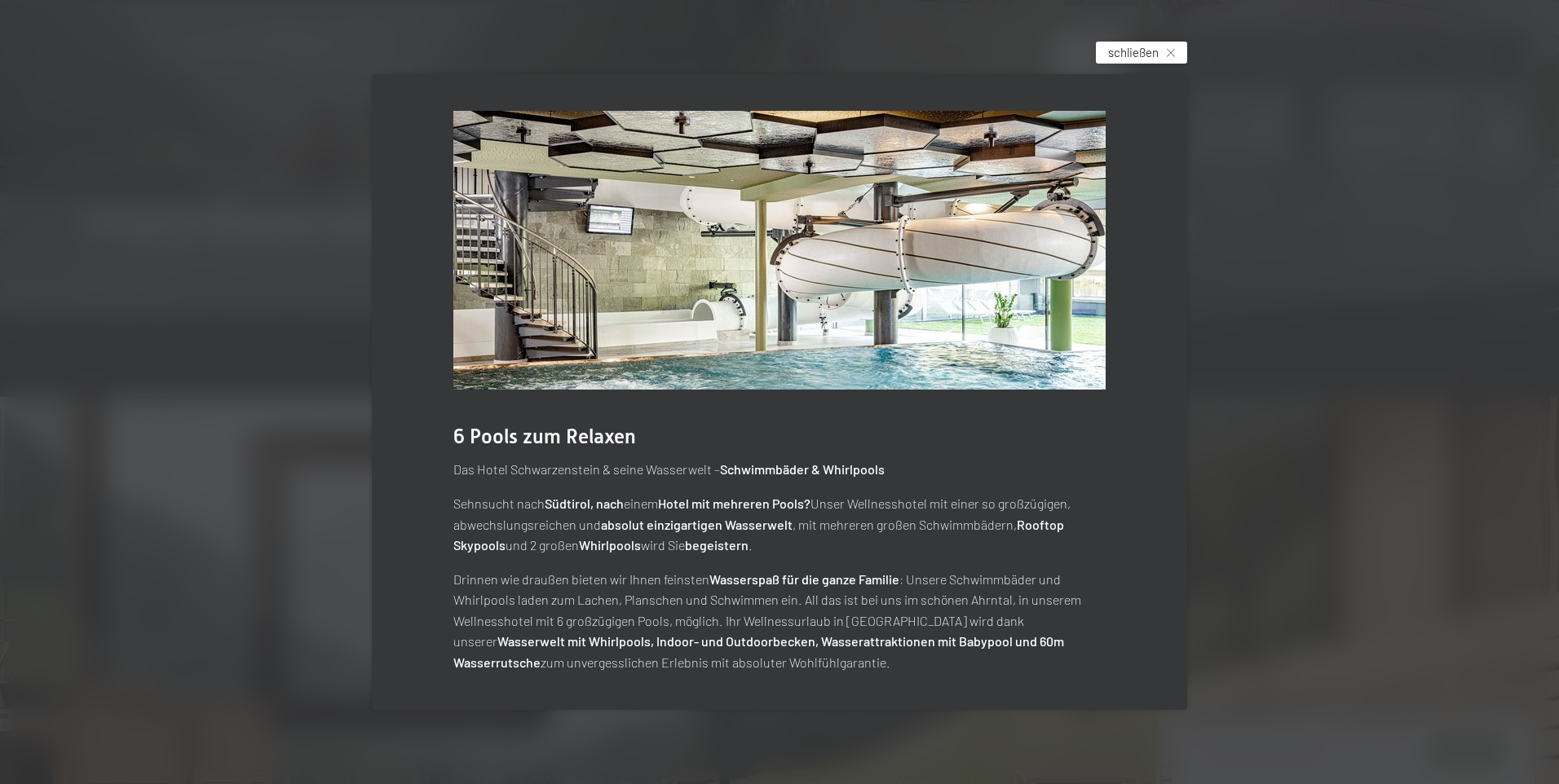
click at [1174, 52] on icon at bounding box center [1171, 53] width 8 height 8
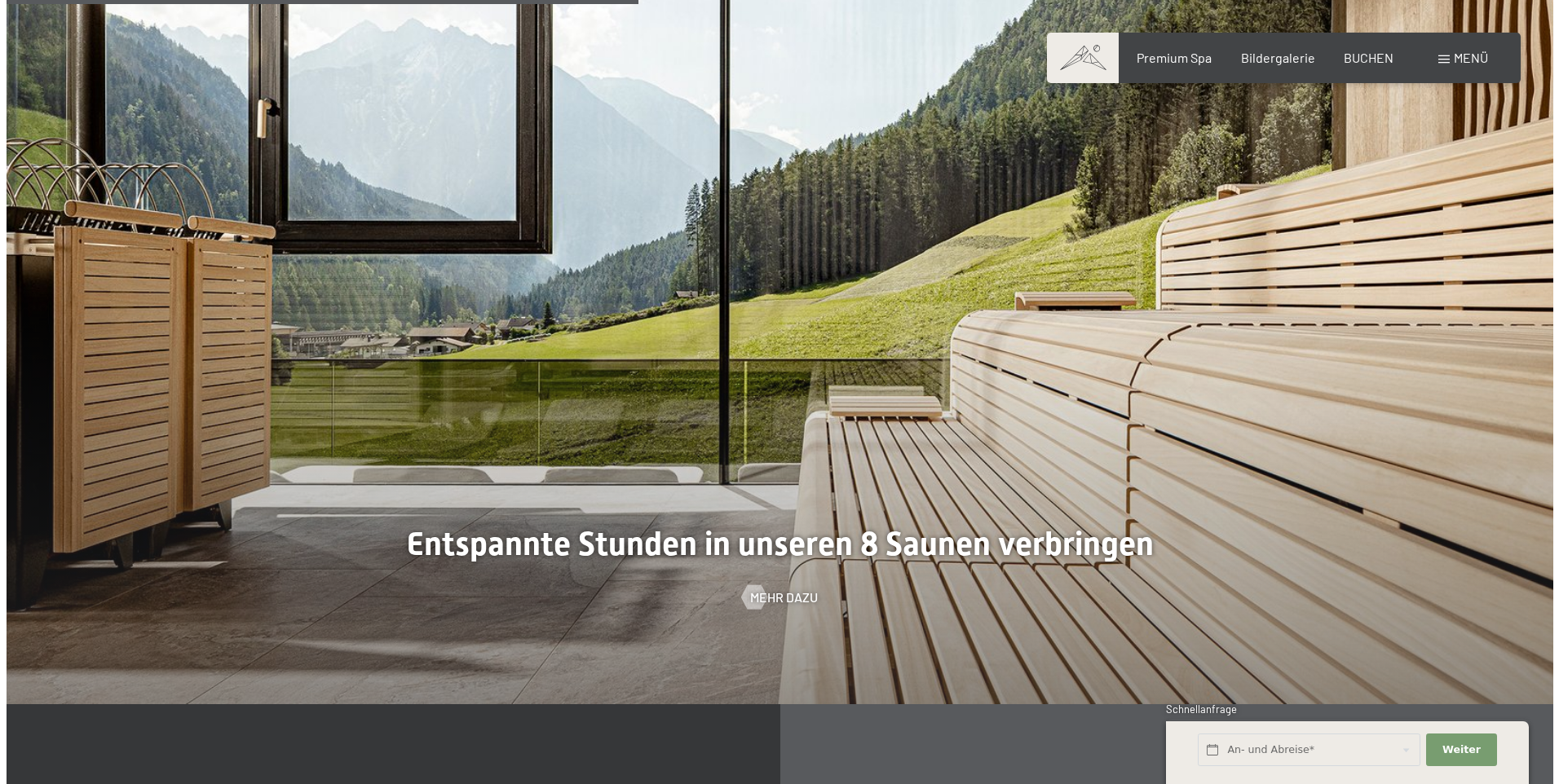
scroll to position [4973, 0]
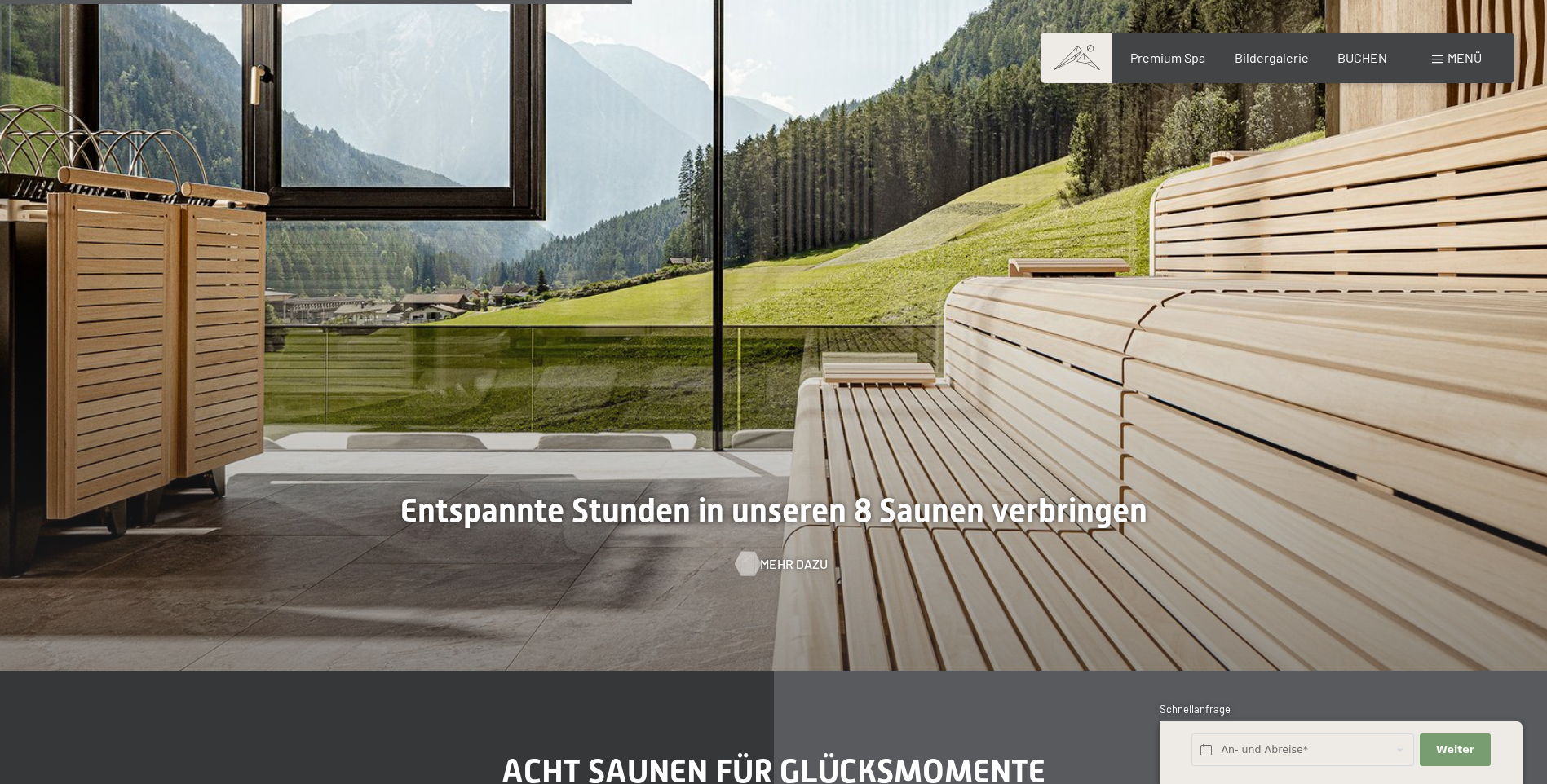
click at [799, 562] on span "Mehr dazu" at bounding box center [793, 564] width 67 height 18
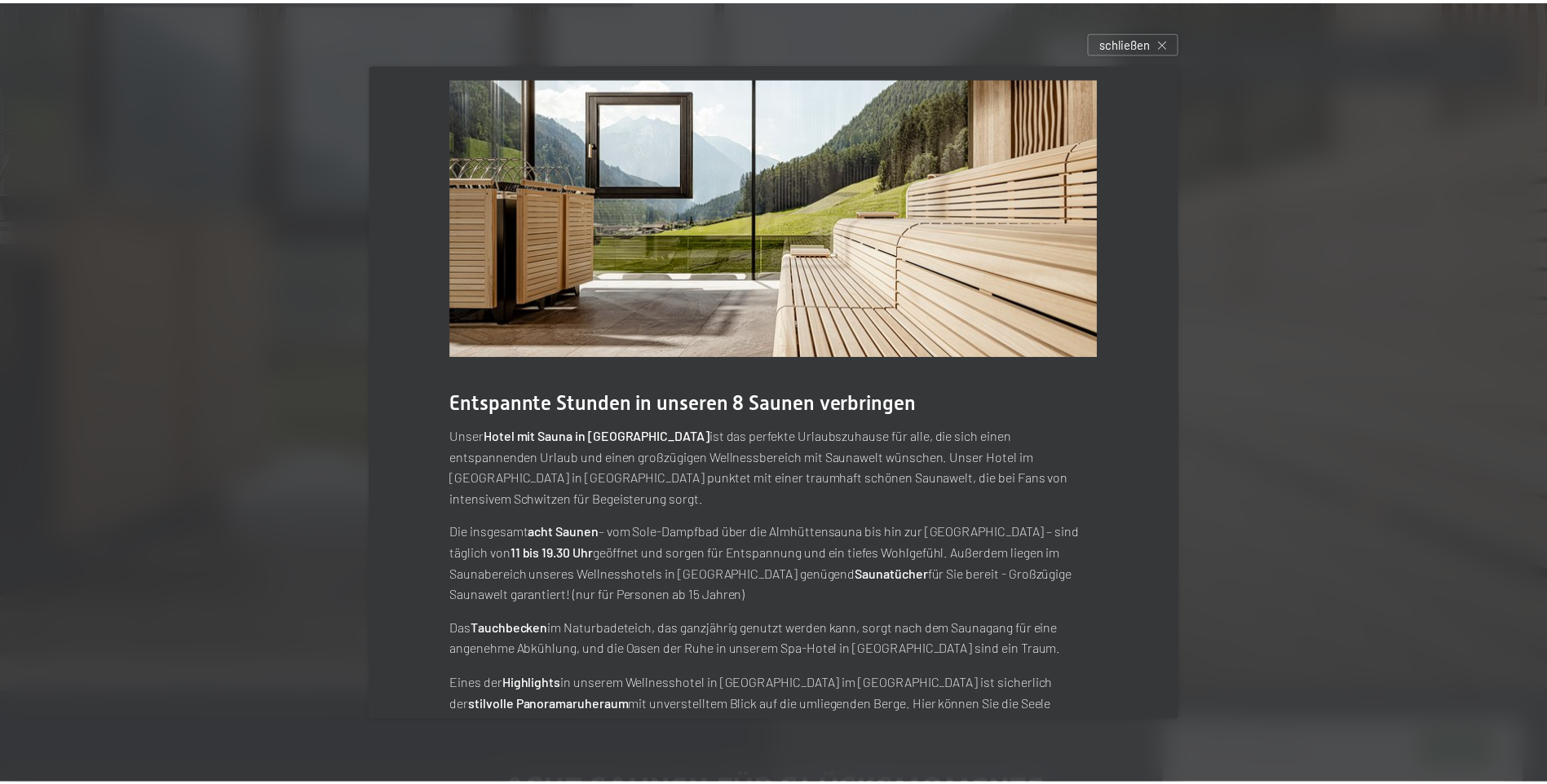
scroll to position [0, 0]
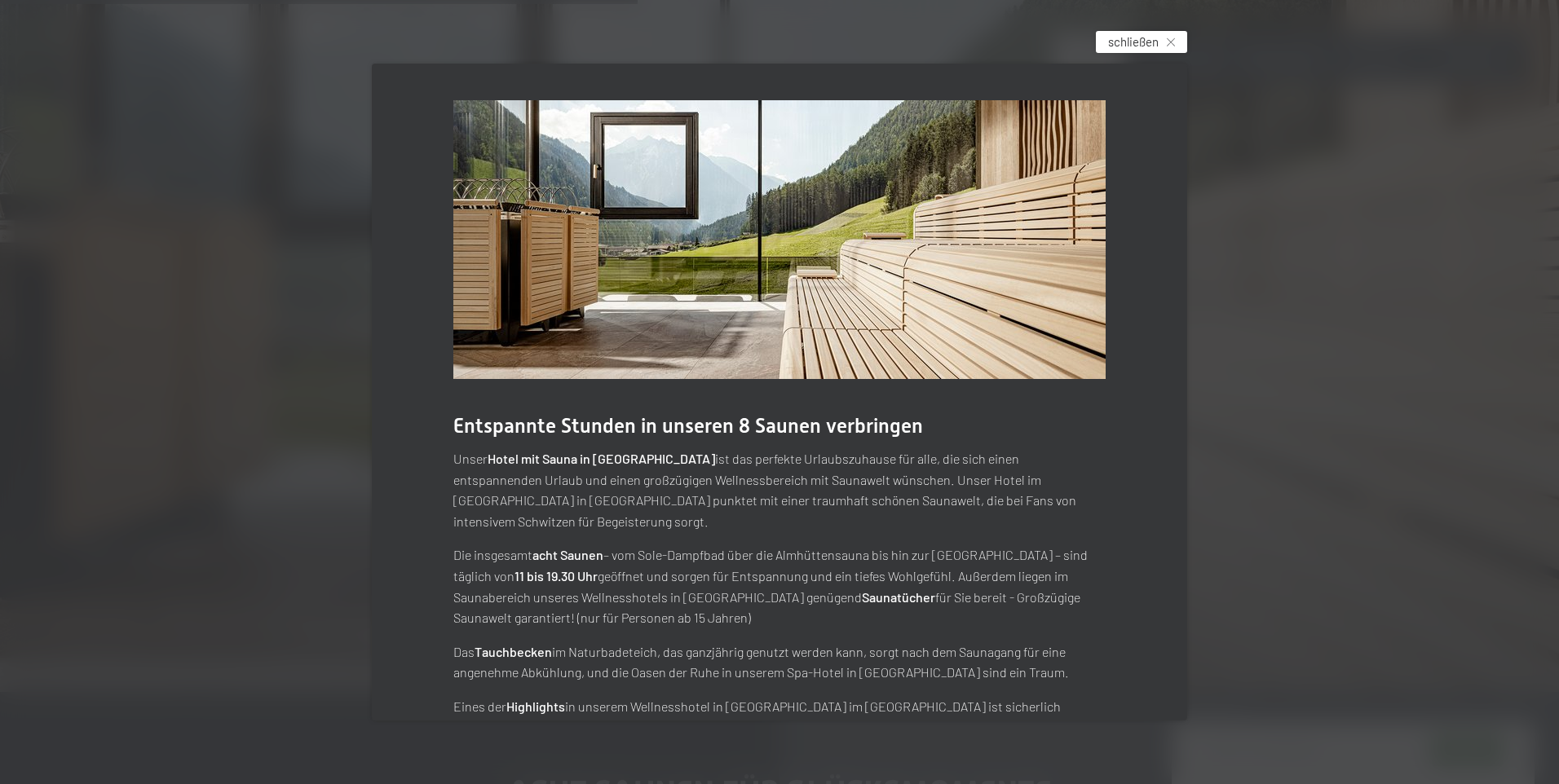
click at [1170, 38] on div "schließen" at bounding box center [1141, 42] width 92 height 22
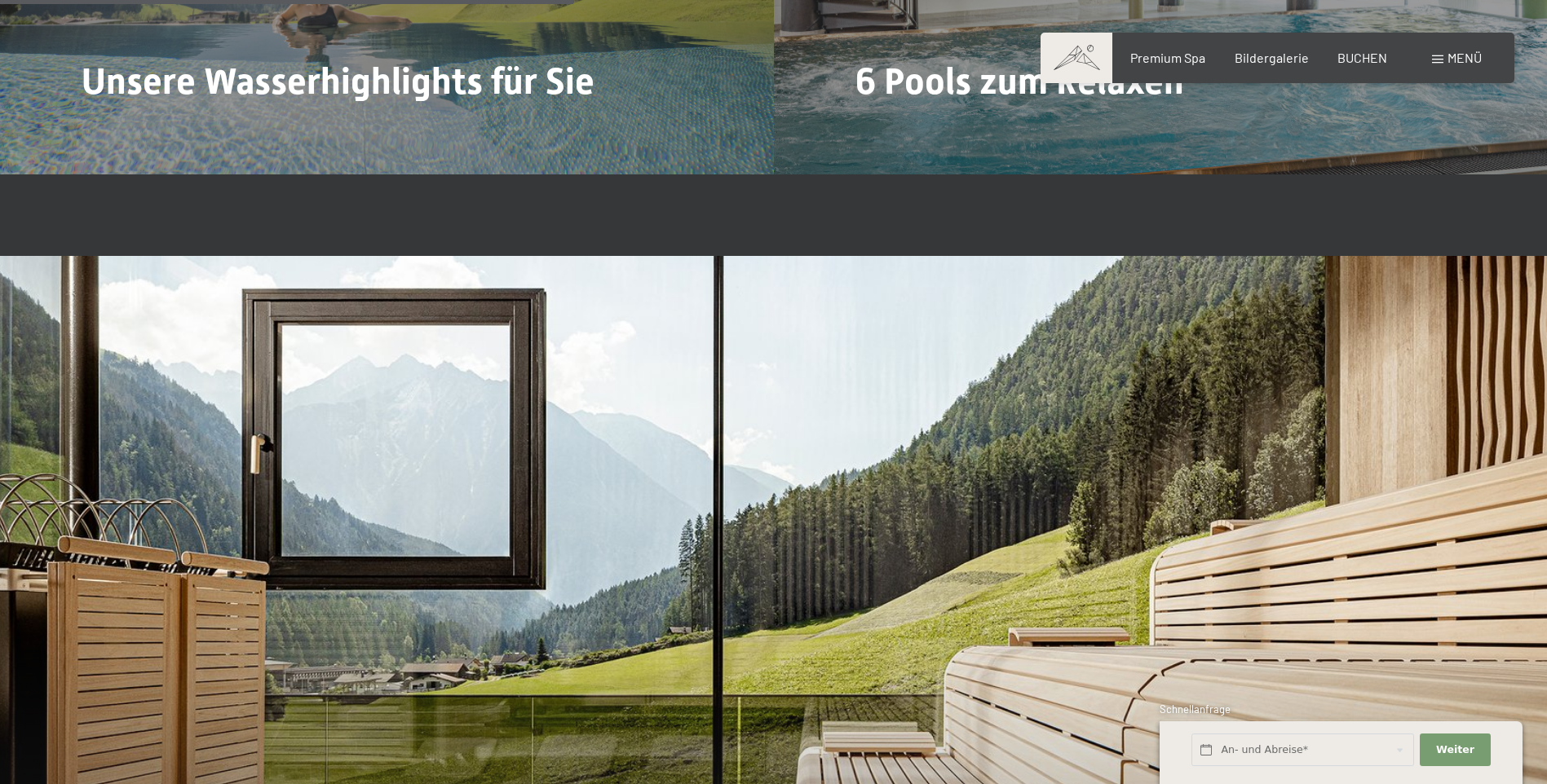
scroll to position [4483, 0]
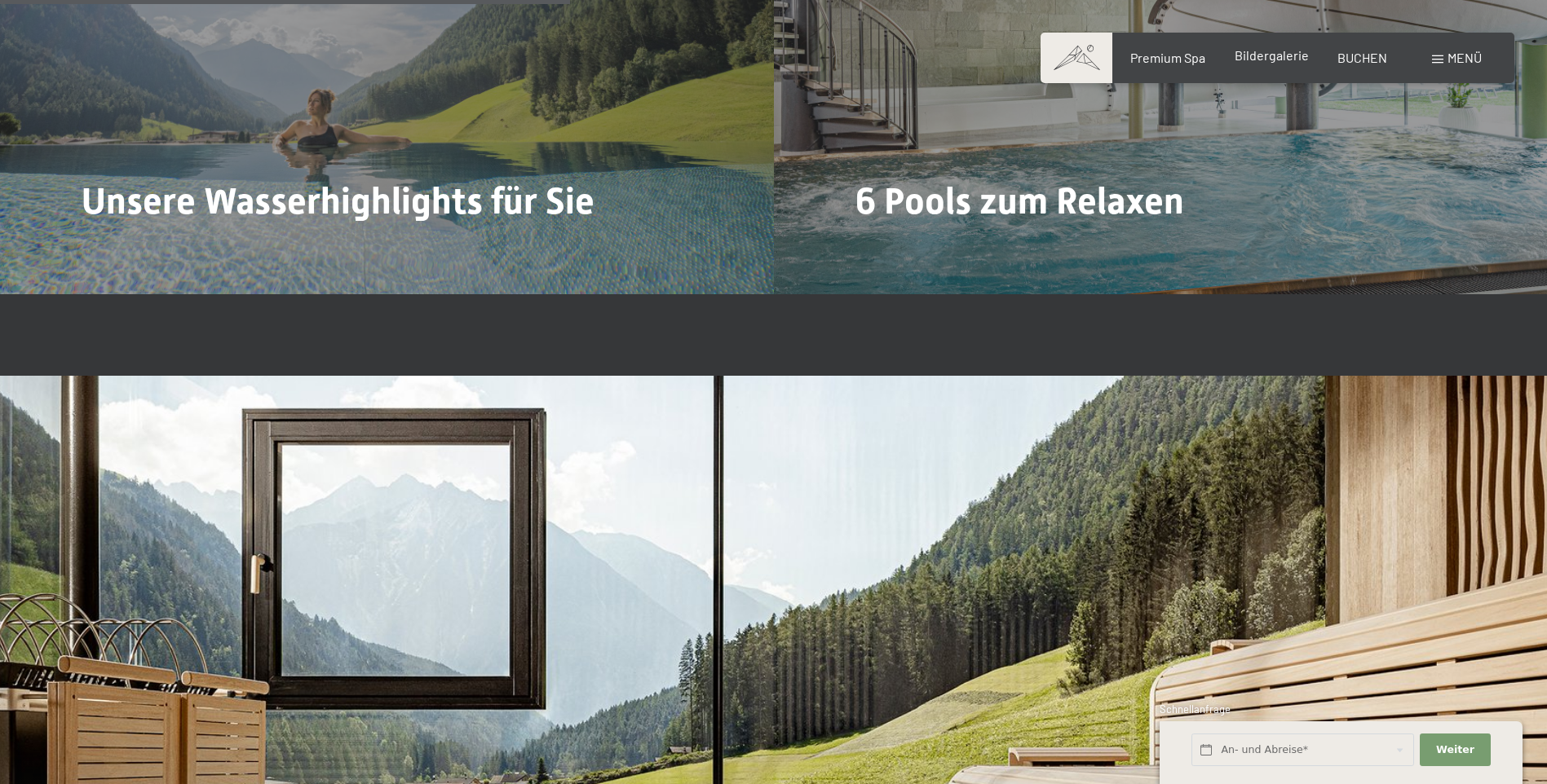
click at [1274, 56] on span "Bildergalerie" at bounding box center [1271, 55] width 74 height 16
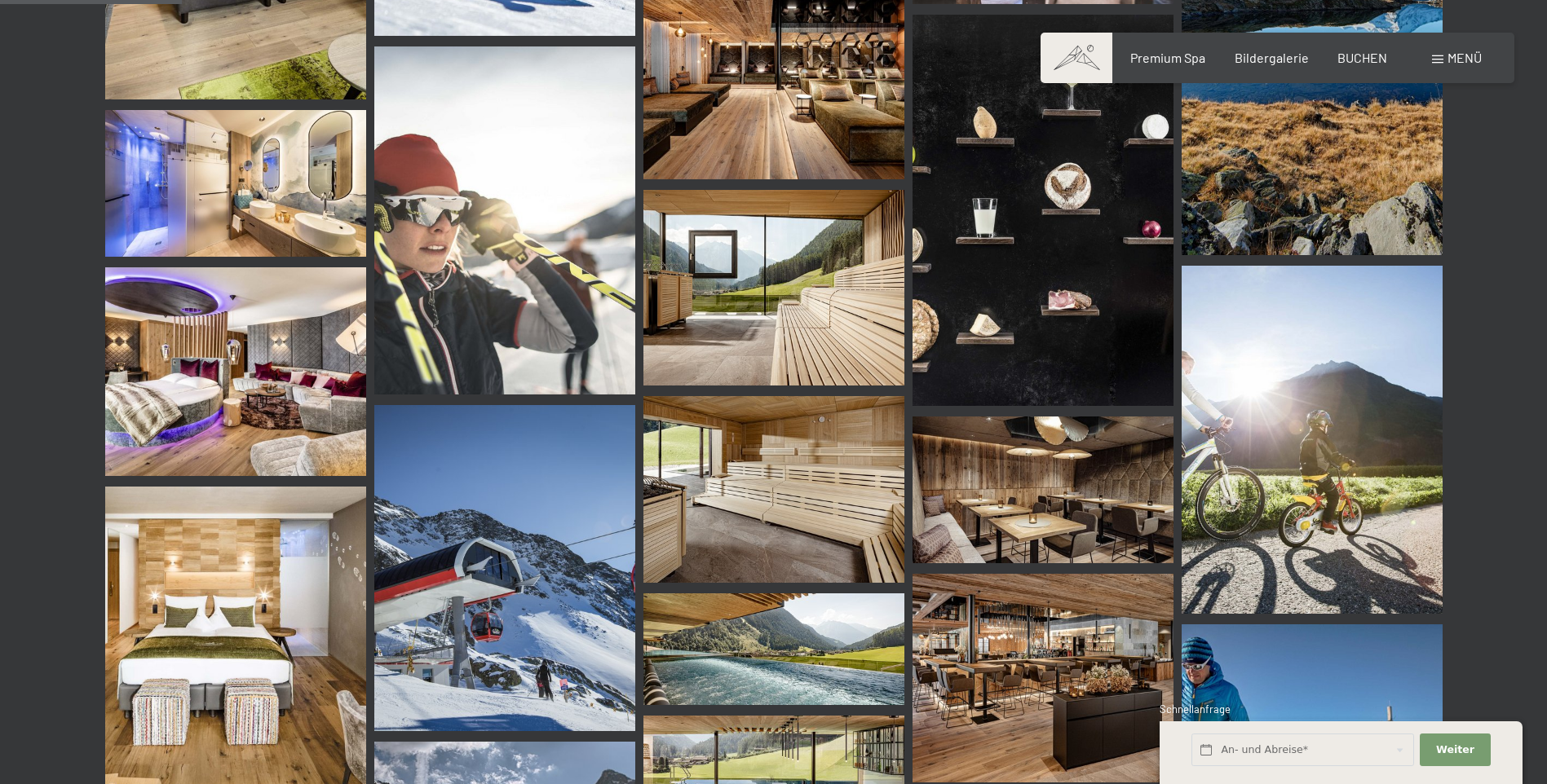
scroll to position [2446, 0]
